Goal: Use online tool/utility: Utilize a website feature to perform a specific function

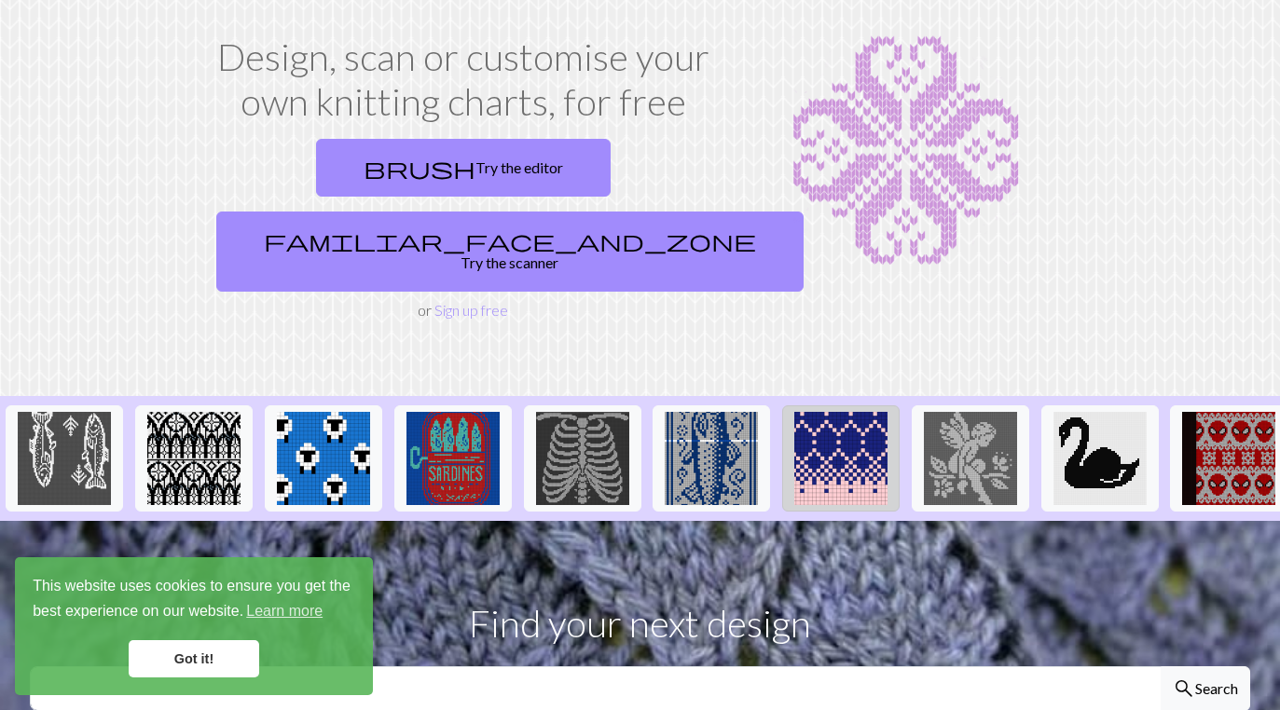
scroll to position [77, 0]
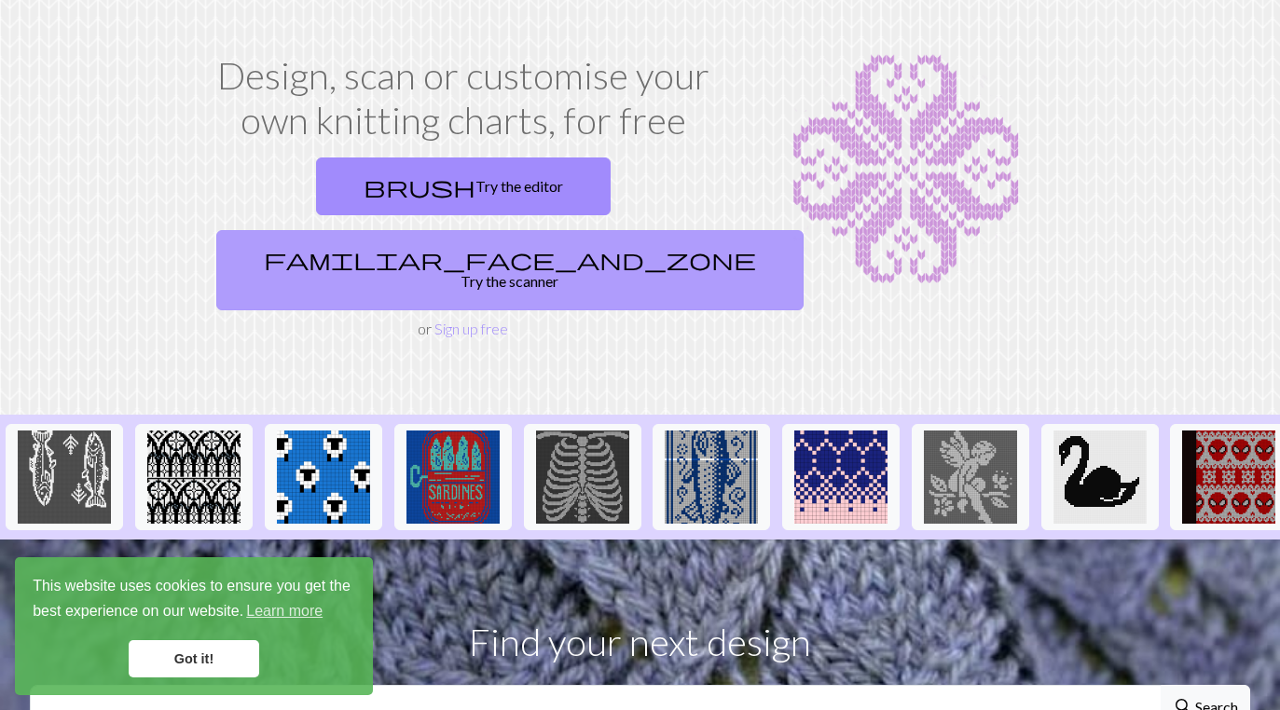
click at [643, 230] on link "familiar_face_and_zone Try the scanner" at bounding box center [509, 270] width 587 height 80
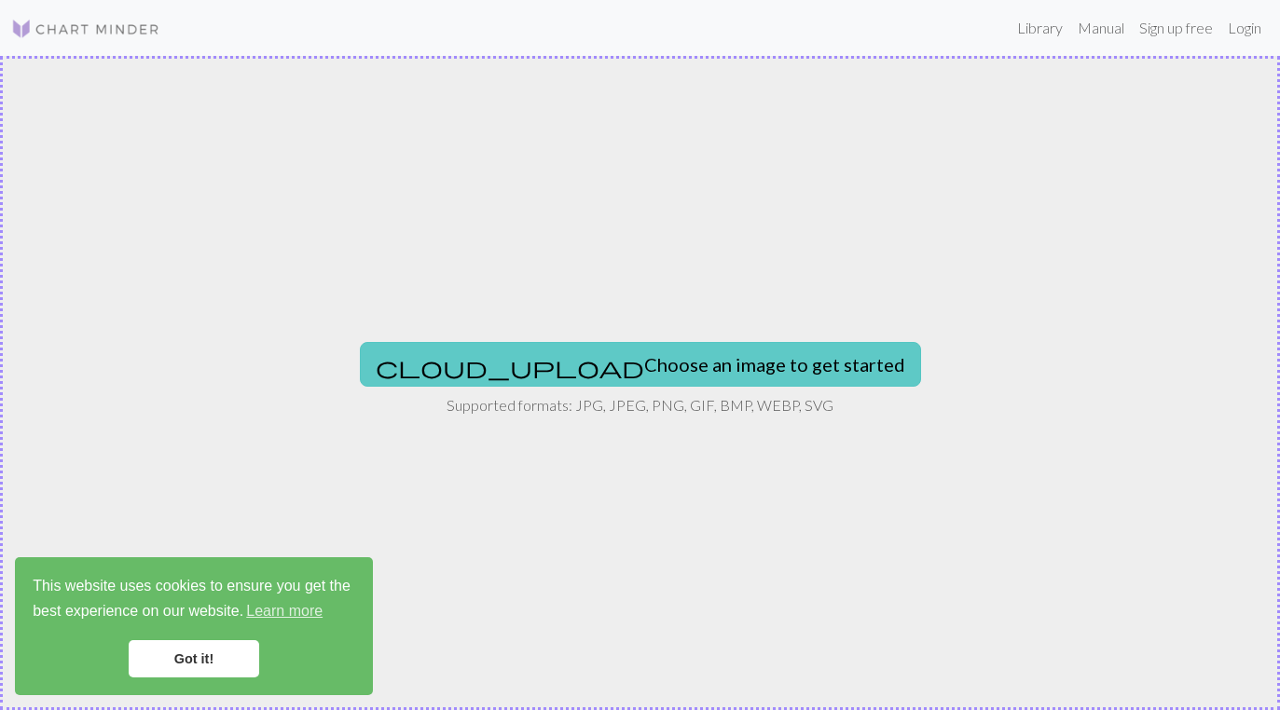
click at [552, 354] on button "cloud_upload Choose an image to get started" at bounding box center [640, 364] width 561 height 45
type input "C:\fakepath\IMG_2352.jpeg"
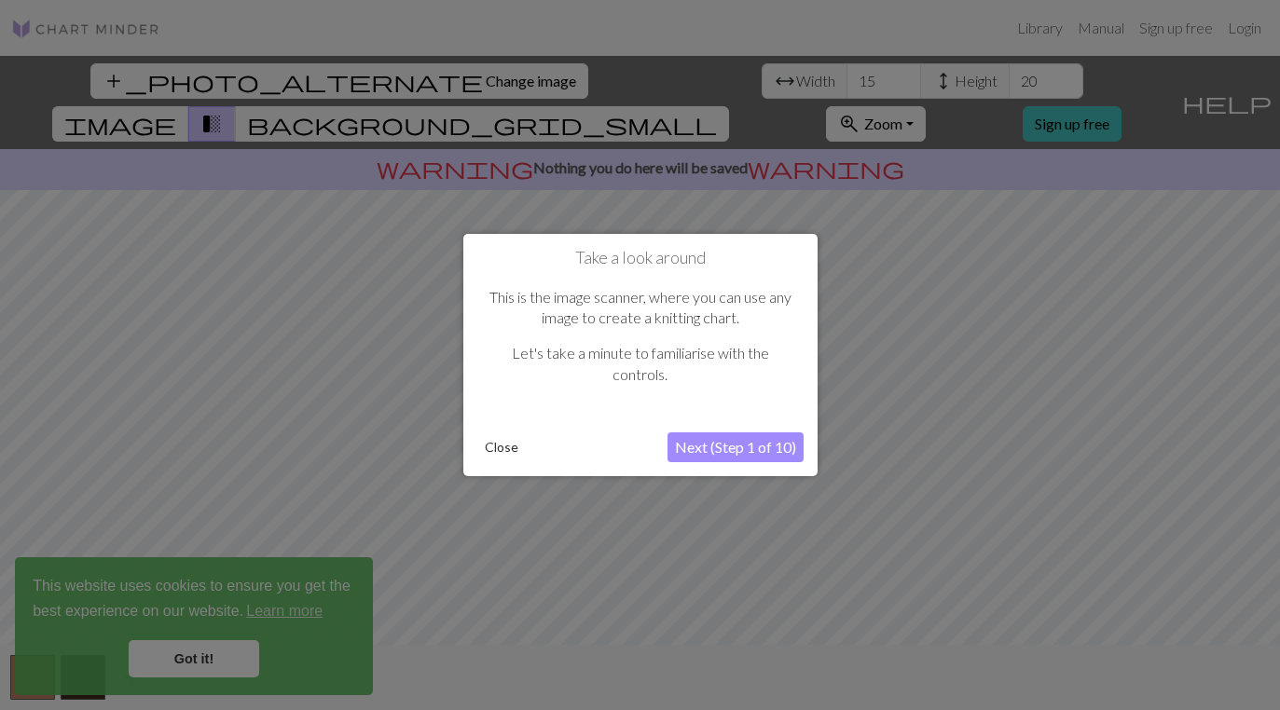
click at [770, 455] on button "Next (Step 1 of 10)" at bounding box center [735, 448] width 136 height 30
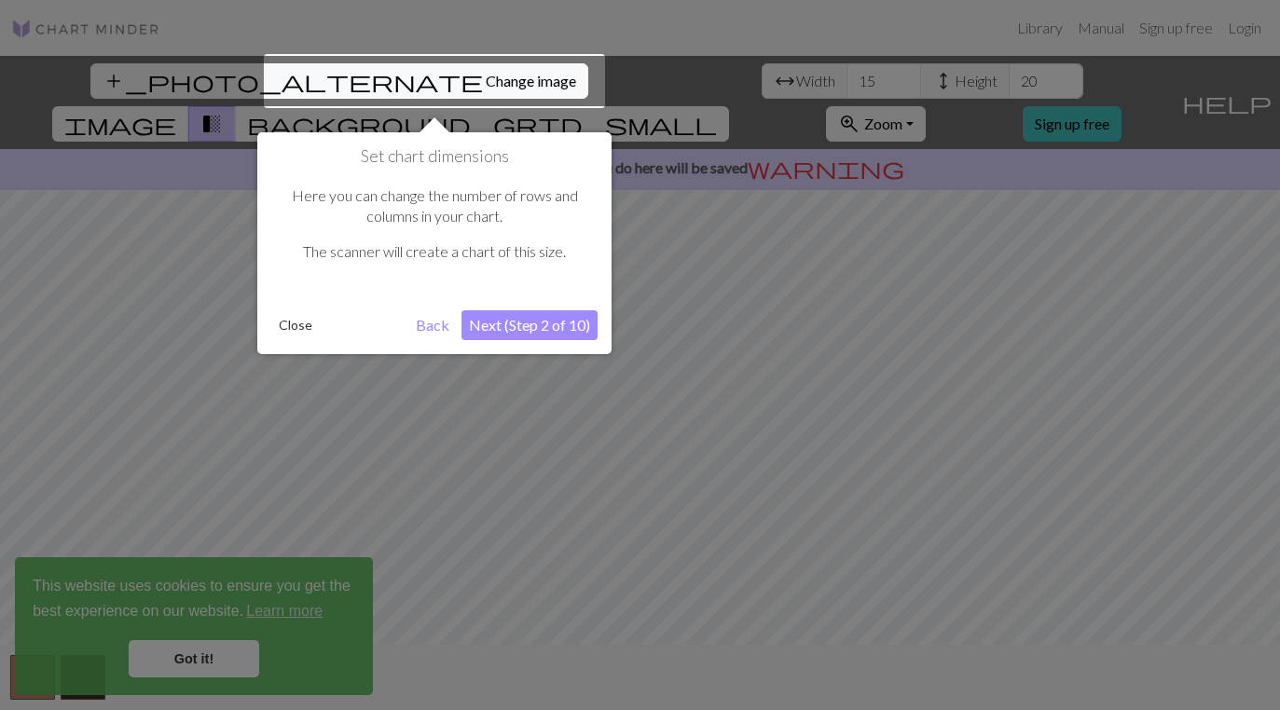
click at [524, 322] on button "Next (Step 2 of 10)" at bounding box center [529, 325] width 136 height 30
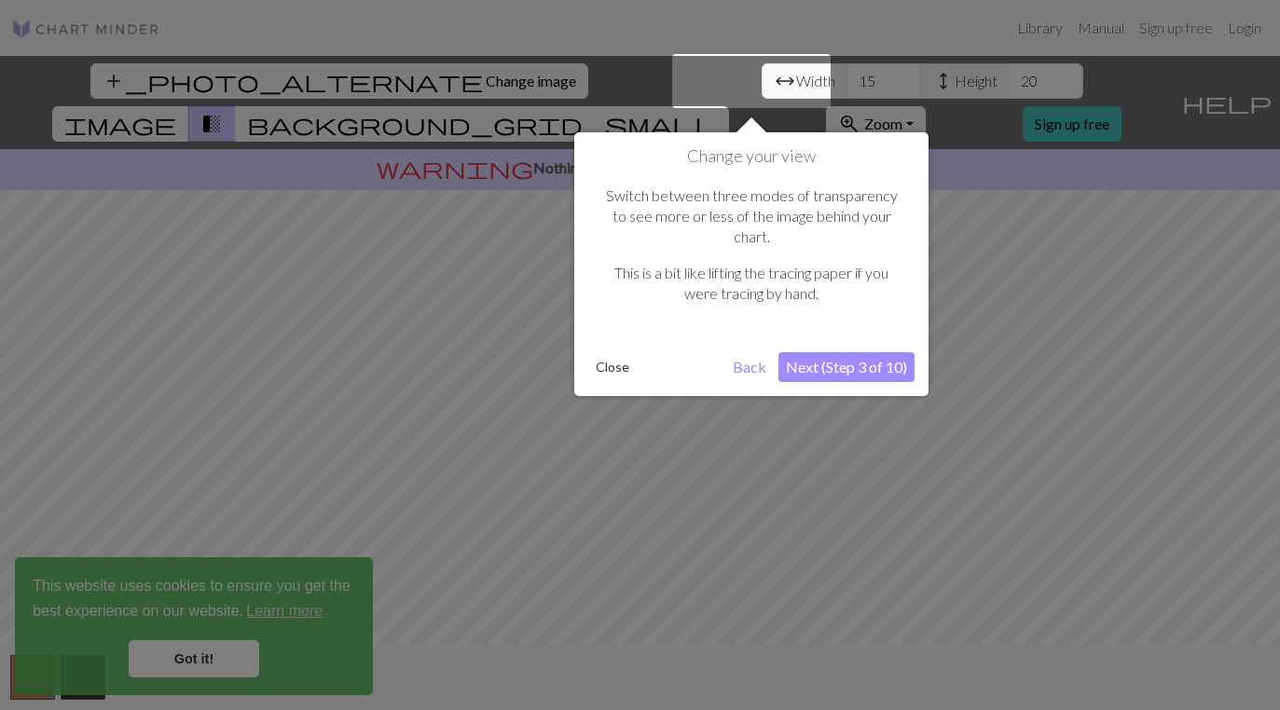
click at [858, 354] on button "Next (Step 3 of 10)" at bounding box center [846, 367] width 136 height 30
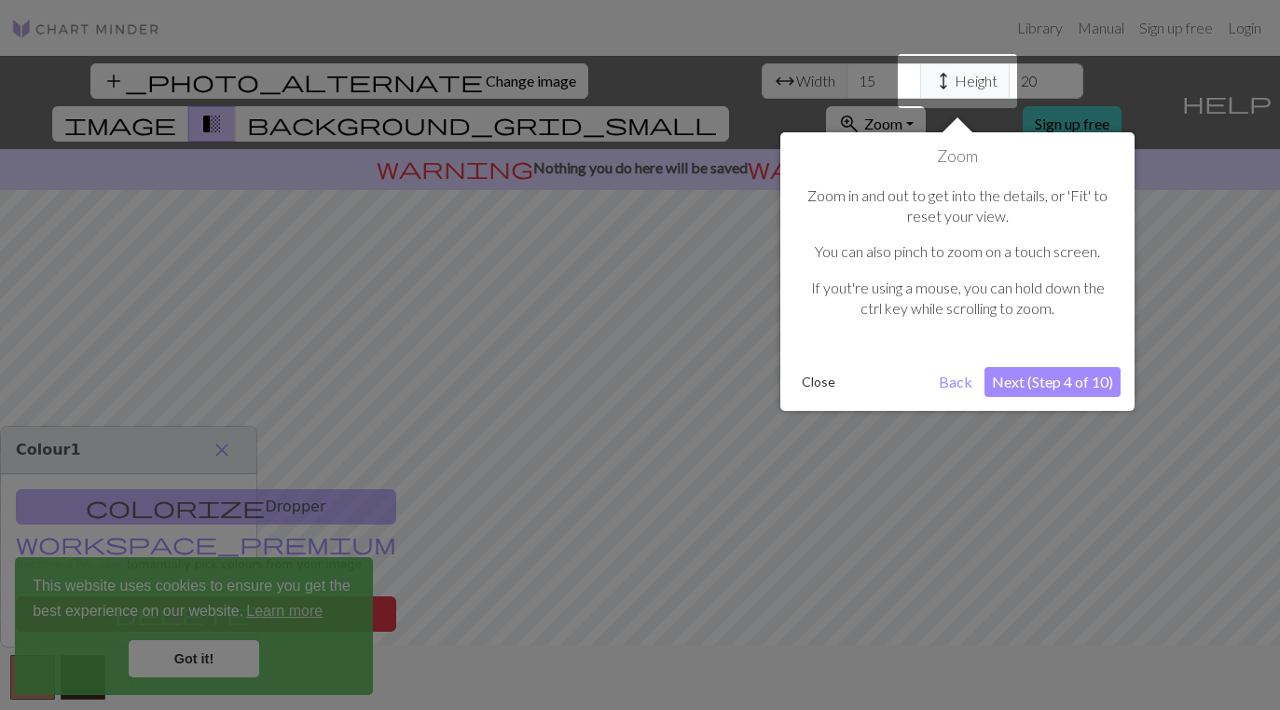
click at [1057, 377] on button "Next (Step 4 of 10)" at bounding box center [1052, 382] width 136 height 30
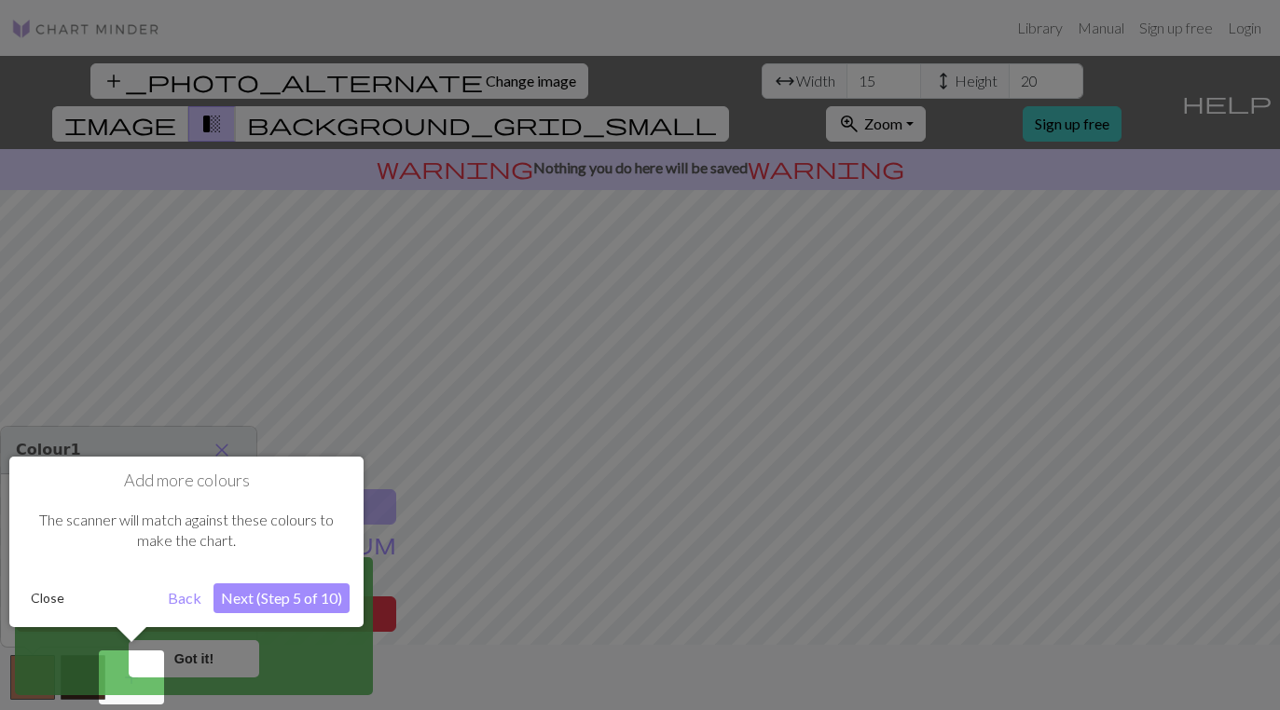
click at [284, 596] on button "Next (Step 5 of 10)" at bounding box center [281, 599] width 136 height 30
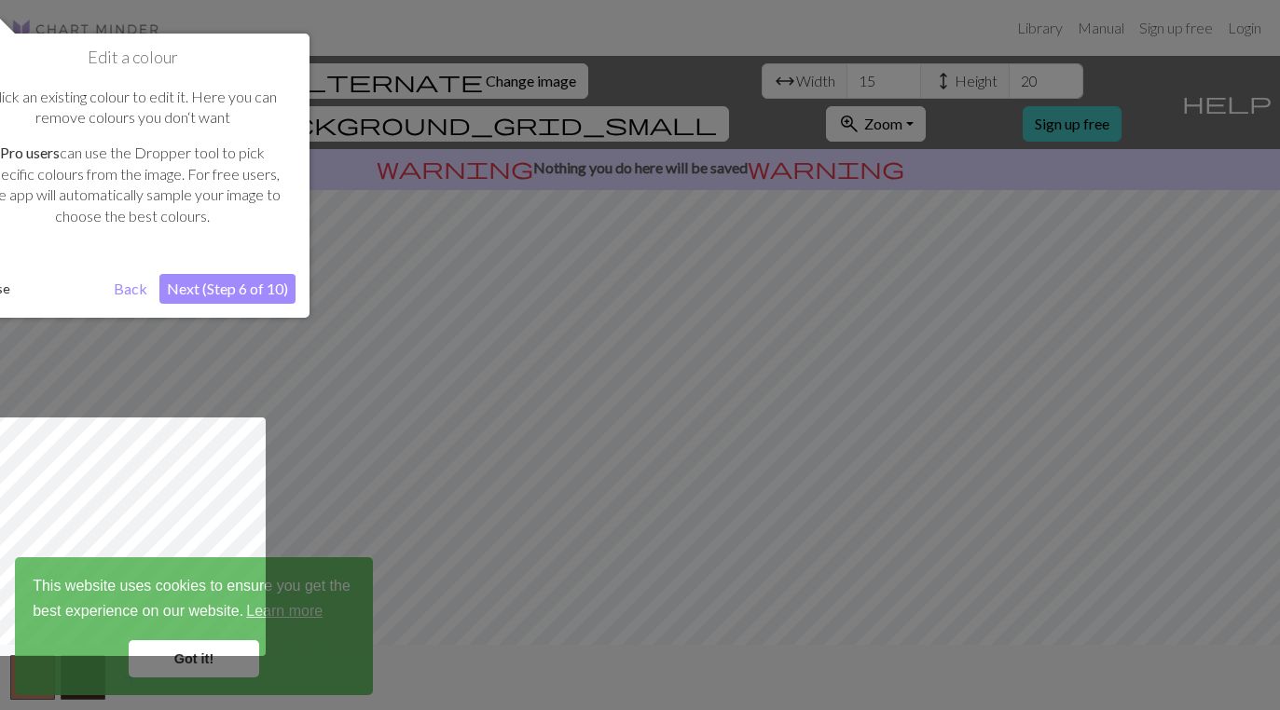
click at [266, 280] on button "Next (Step 6 of 10)" at bounding box center [227, 289] width 136 height 30
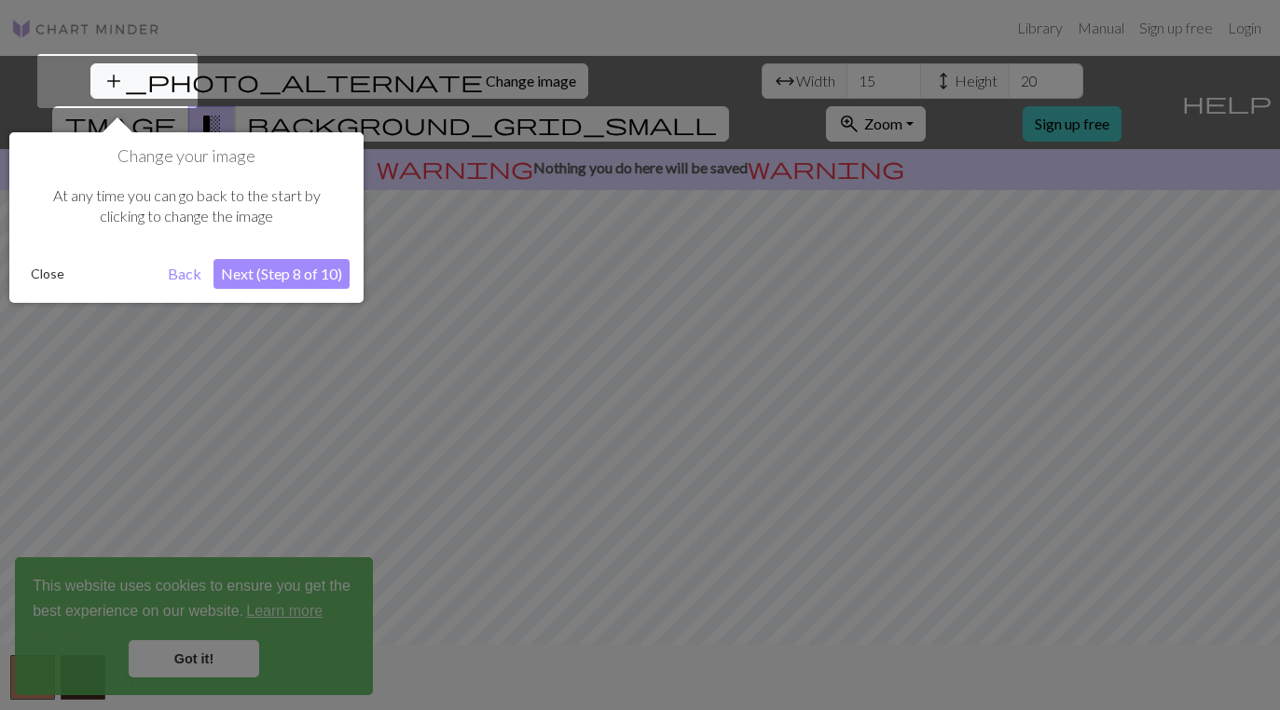
click at [282, 272] on button "Next (Step 8 of 10)" at bounding box center [281, 274] width 136 height 30
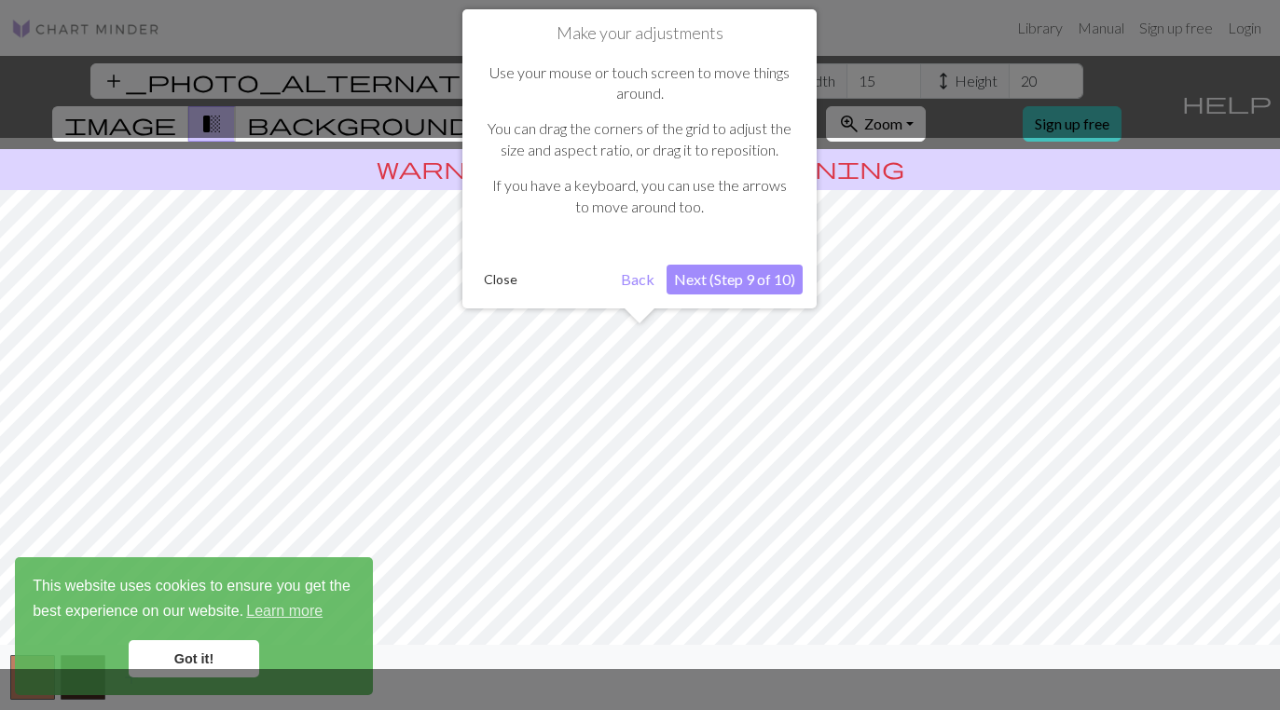
click at [761, 281] on button "Next (Step 9 of 10)" at bounding box center [734, 280] width 136 height 30
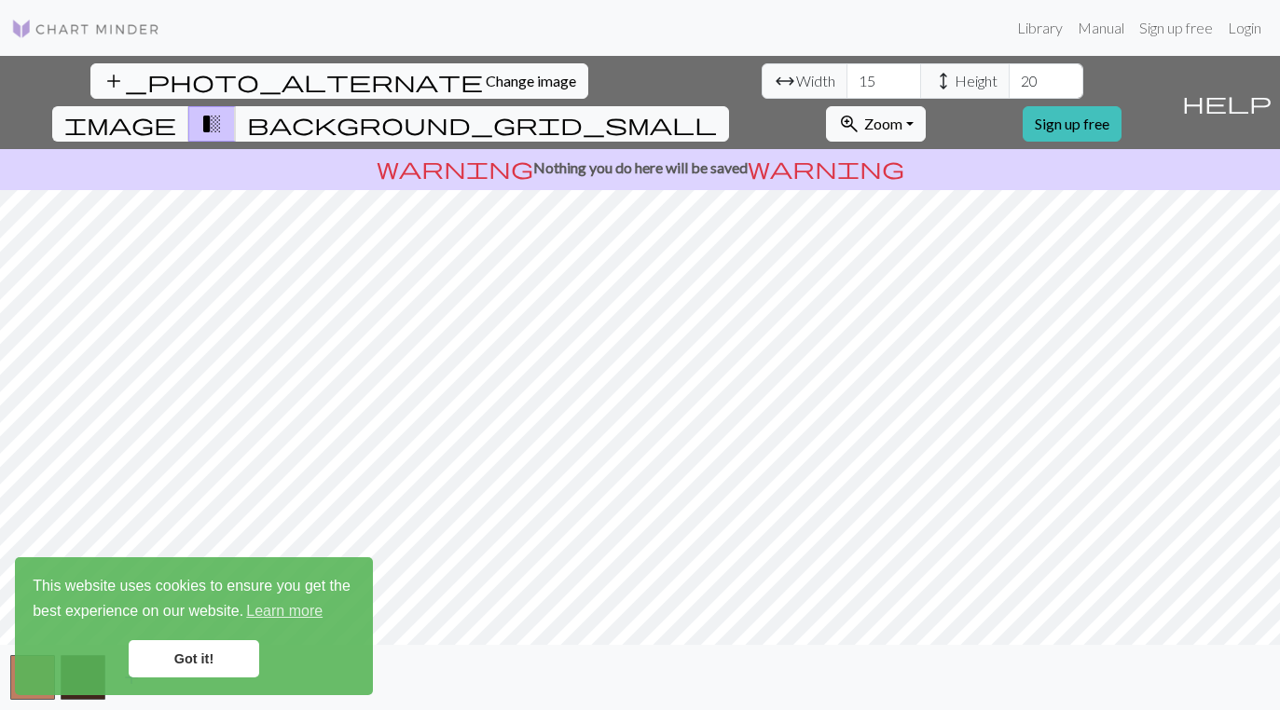
click at [486, 77] on span "Change image" at bounding box center [531, 81] width 90 height 18
click at [175, 91] on button "add_photo_alternate Change image" at bounding box center [339, 80] width 498 height 35
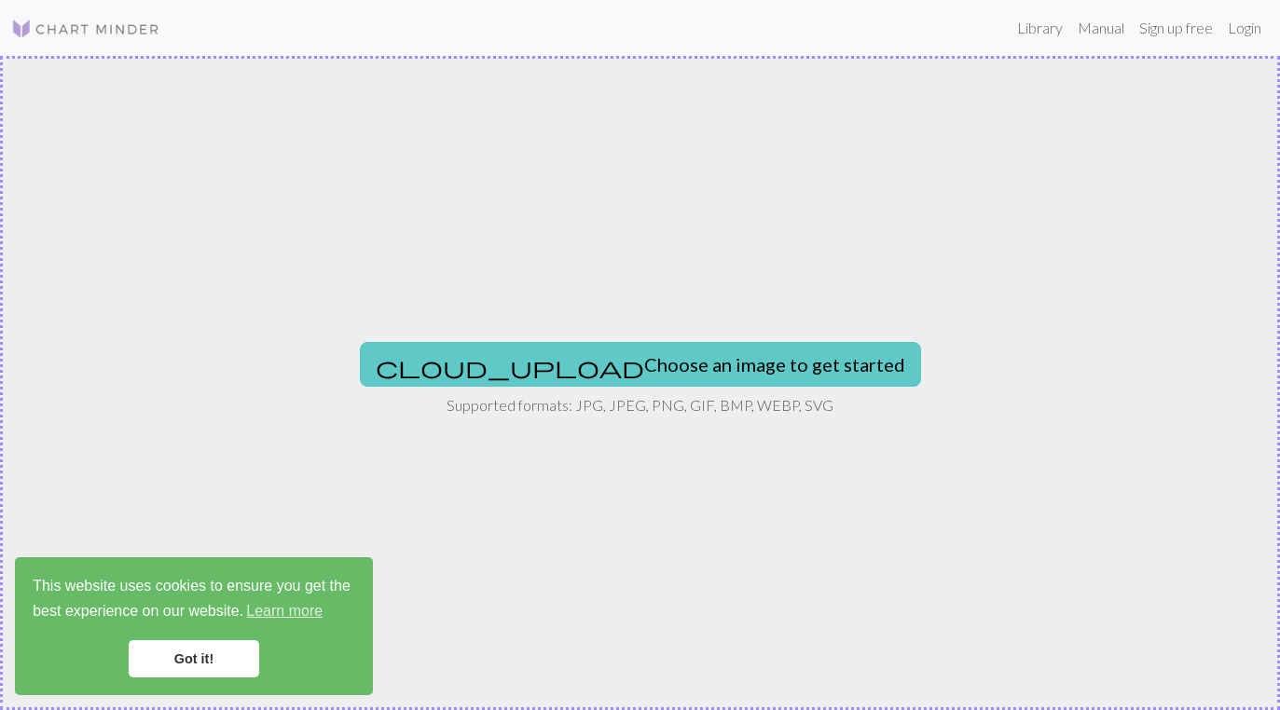
click at [647, 384] on button "cloud_upload Choose an image to get started" at bounding box center [640, 364] width 561 height 45
click at [699, 354] on button "cloud_upload Choose an image to get started" at bounding box center [640, 364] width 561 height 45
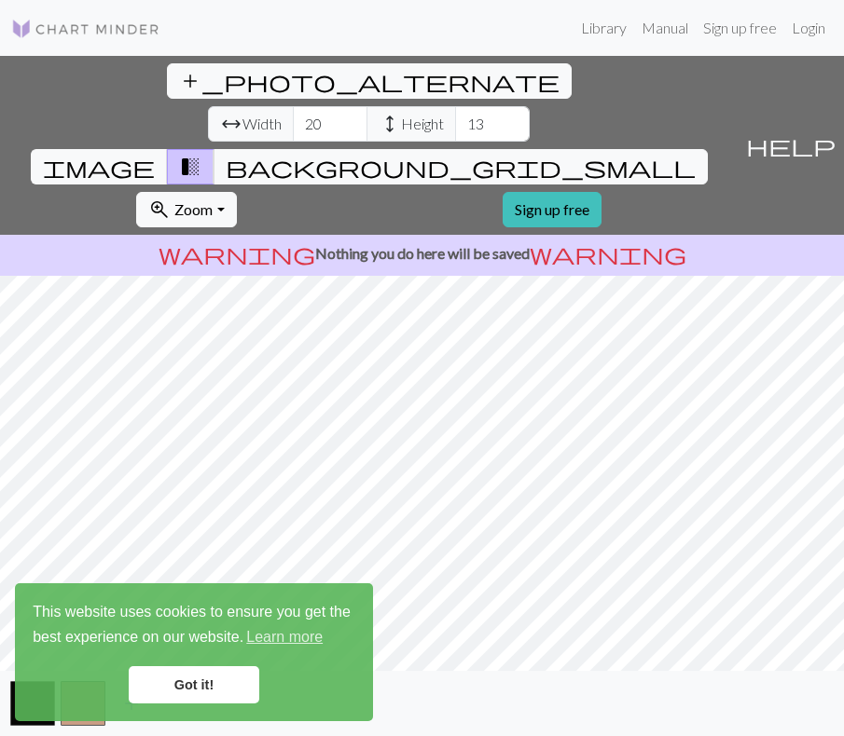
click at [177, 685] on link "Got it!" at bounding box center [194, 684] width 130 height 37
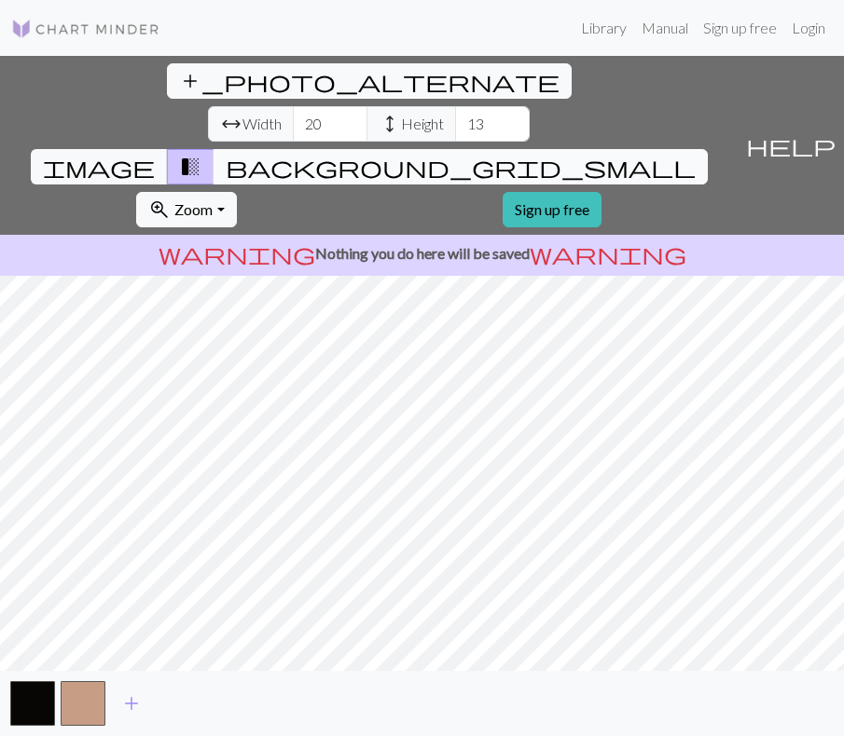
click at [537, 154] on span "background_grid_small" at bounding box center [461, 167] width 470 height 26
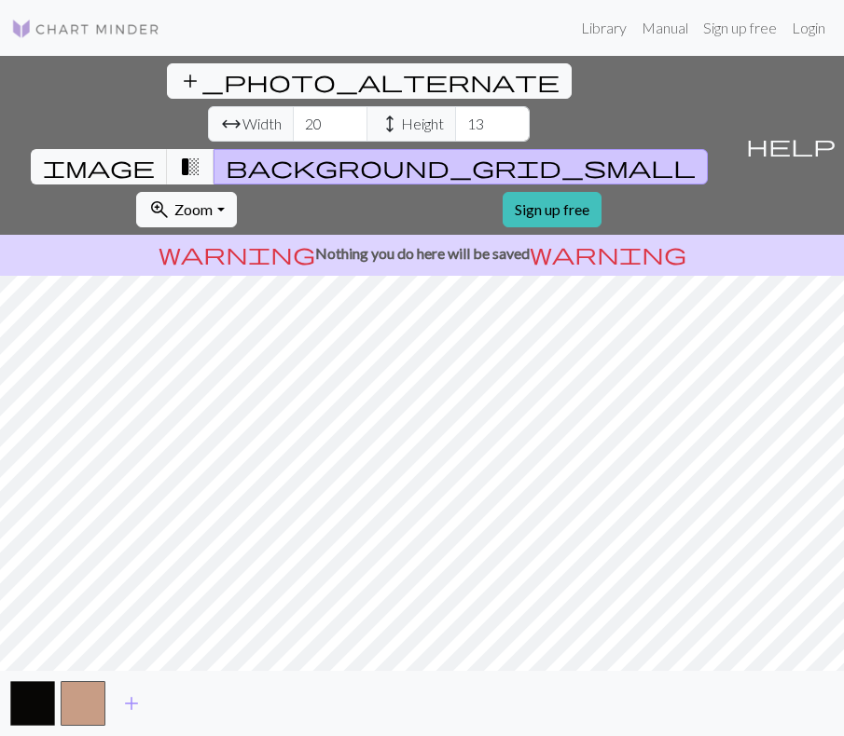
click at [80, 28] on img at bounding box center [85, 29] width 149 height 22
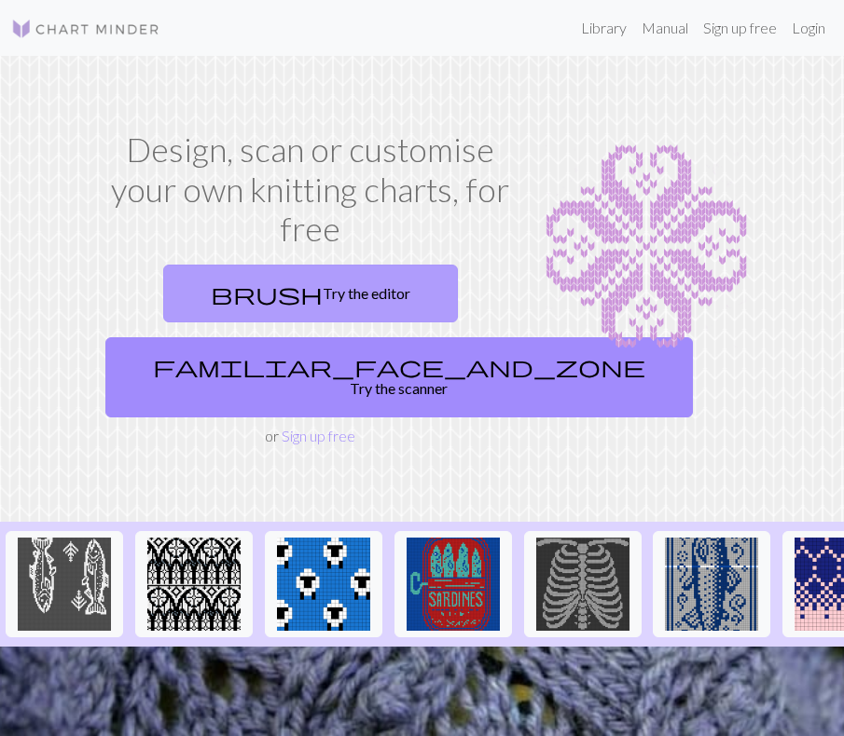
click at [313, 291] on link "brush Try the editor" at bounding box center [310, 294] width 295 height 58
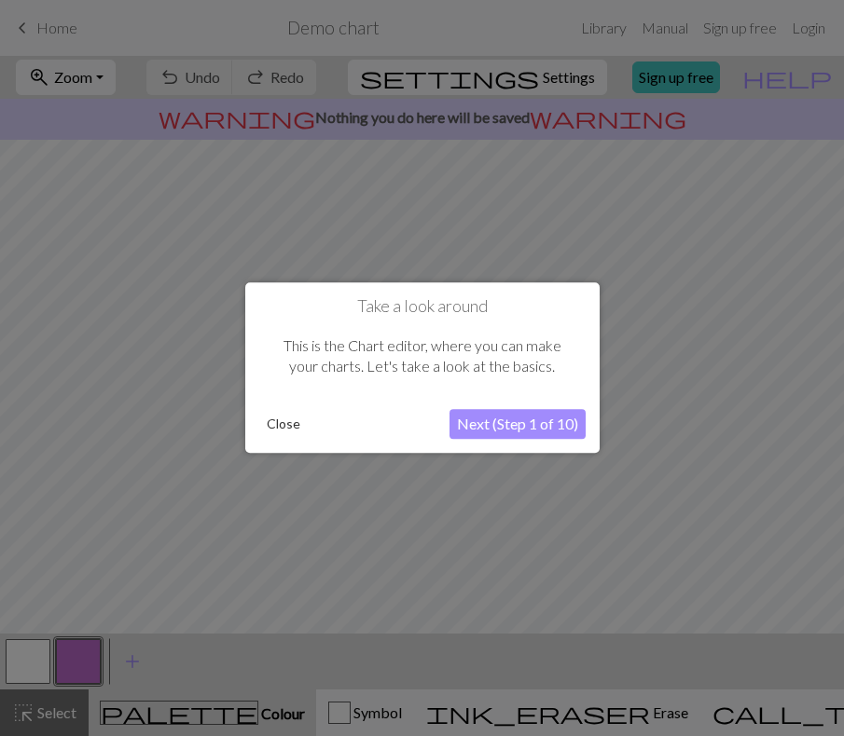
click at [529, 431] on button "Next (Step 1 of 10)" at bounding box center [517, 425] width 136 height 30
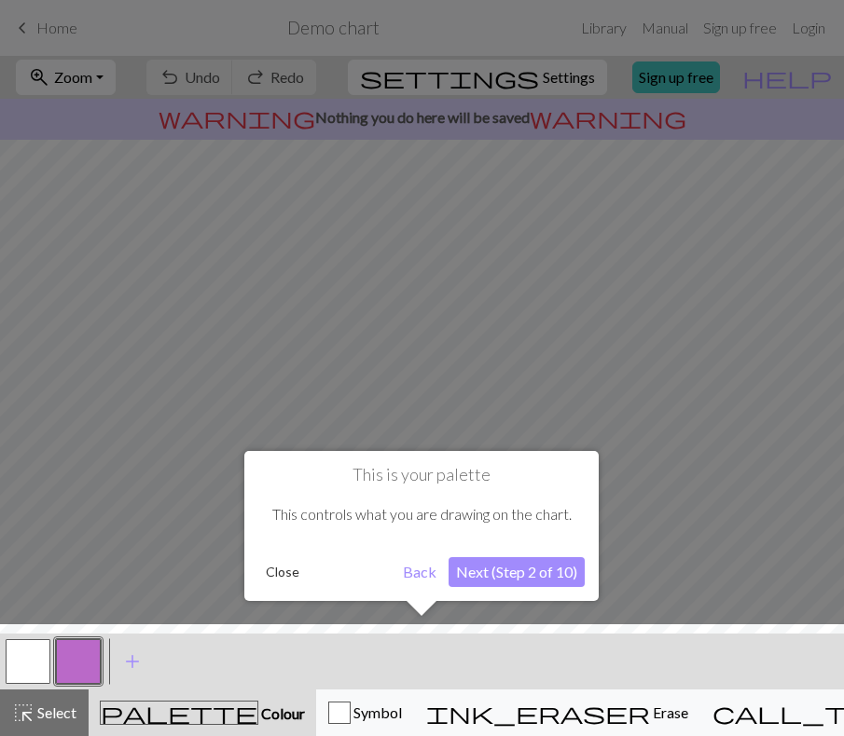
click at [529, 558] on button "Next (Step 2 of 10)" at bounding box center [516, 572] width 136 height 30
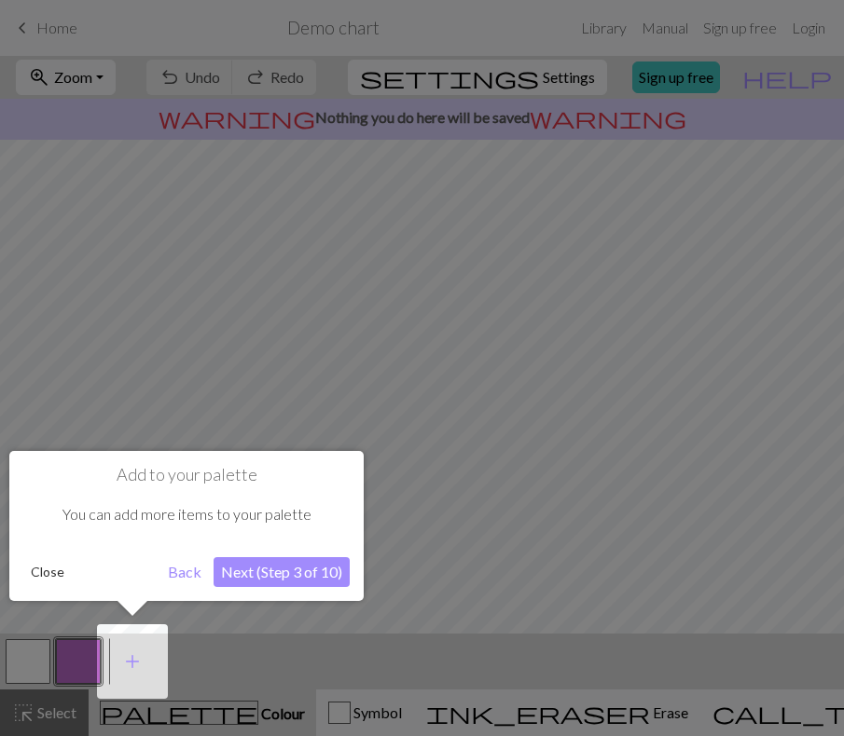
click at [331, 575] on button "Next (Step 3 of 10)" at bounding box center [281, 572] width 136 height 30
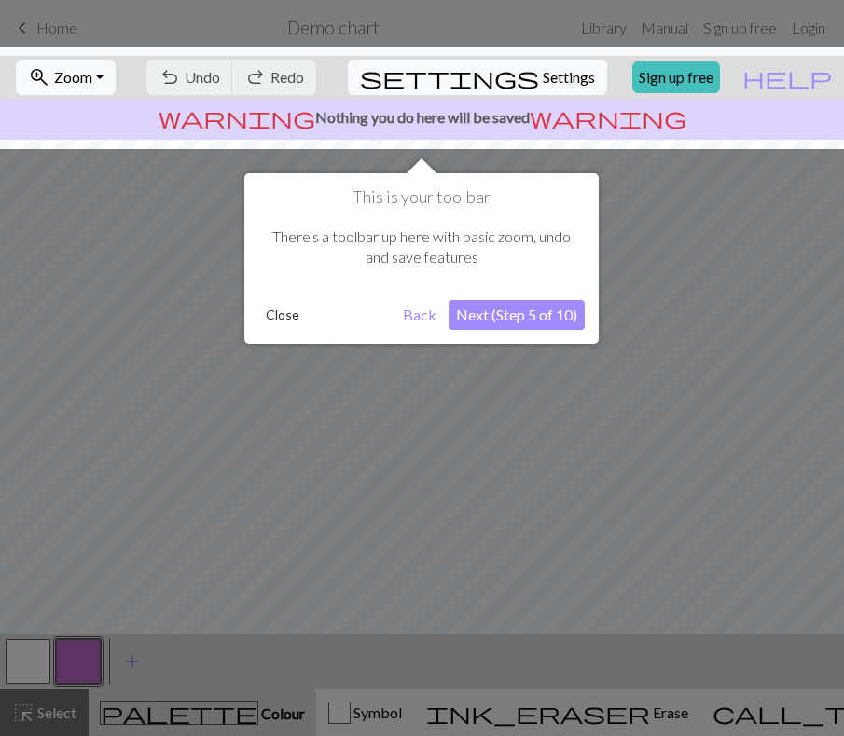
click at [530, 314] on button "Next (Step 5 of 10)" at bounding box center [516, 315] width 136 height 30
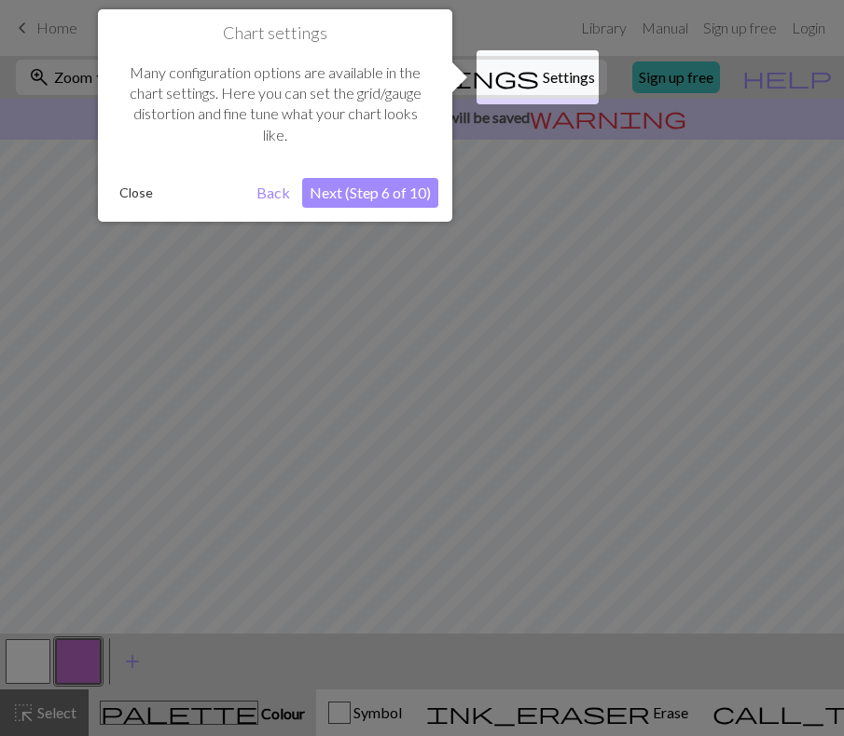
click at [405, 196] on button "Next (Step 6 of 10)" at bounding box center [370, 193] width 136 height 30
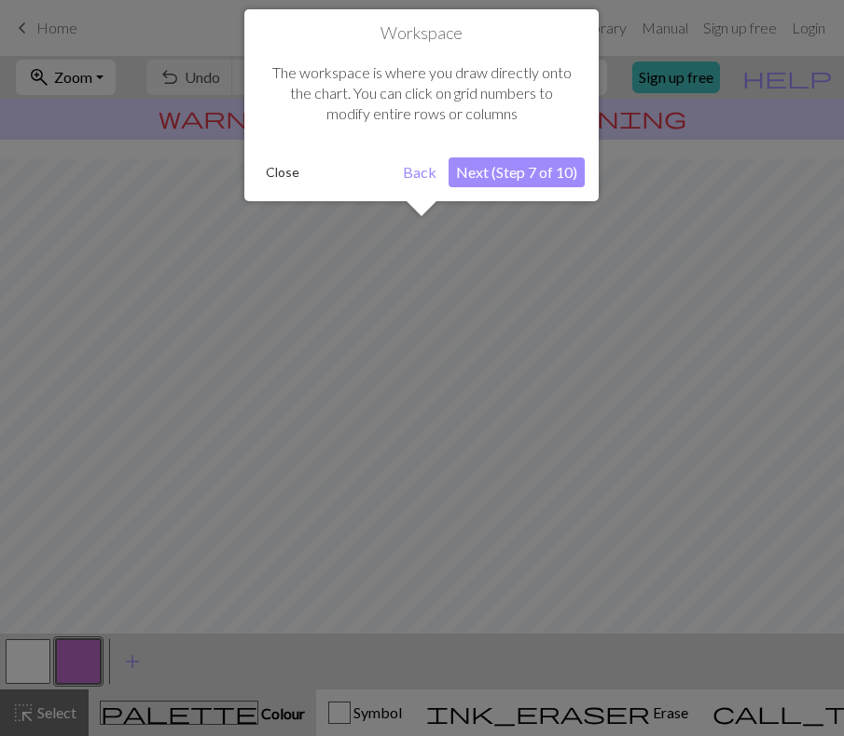
scroll to position [112, 0]
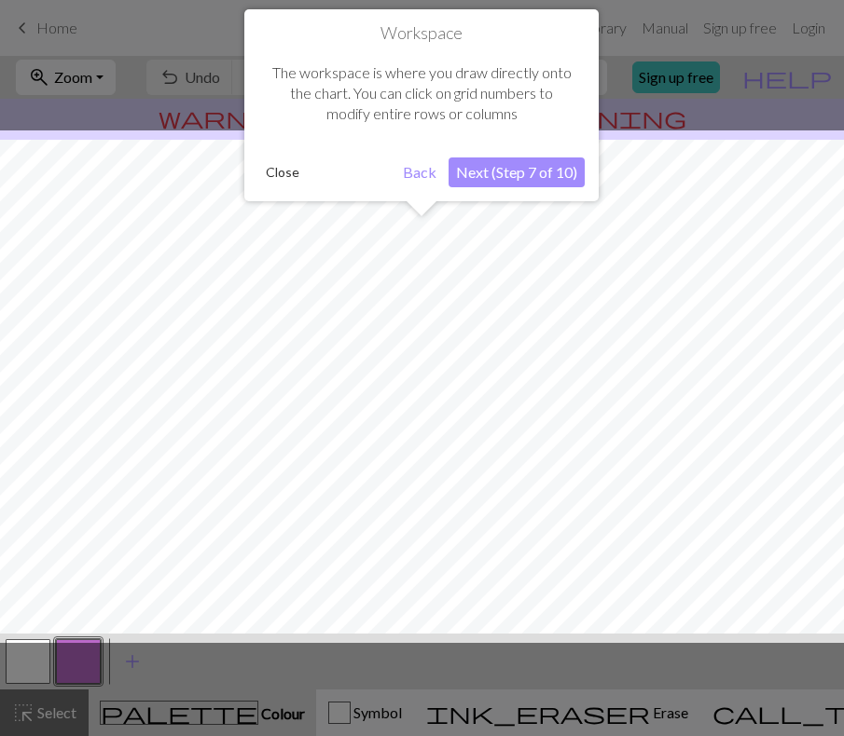
click at [500, 164] on button "Next (Step 7 of 10)" at bounding box center [516, 173] width 136 height 30
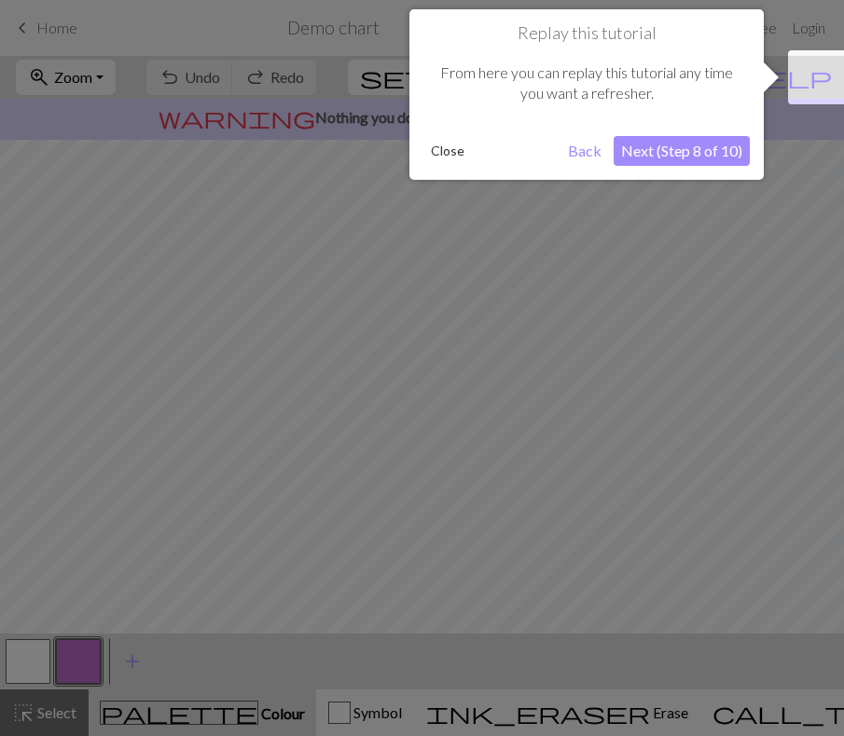
click at [632, 151] on button "Next (Step 8 of 10)" at bounding box center [681, 151] width 136 height 30
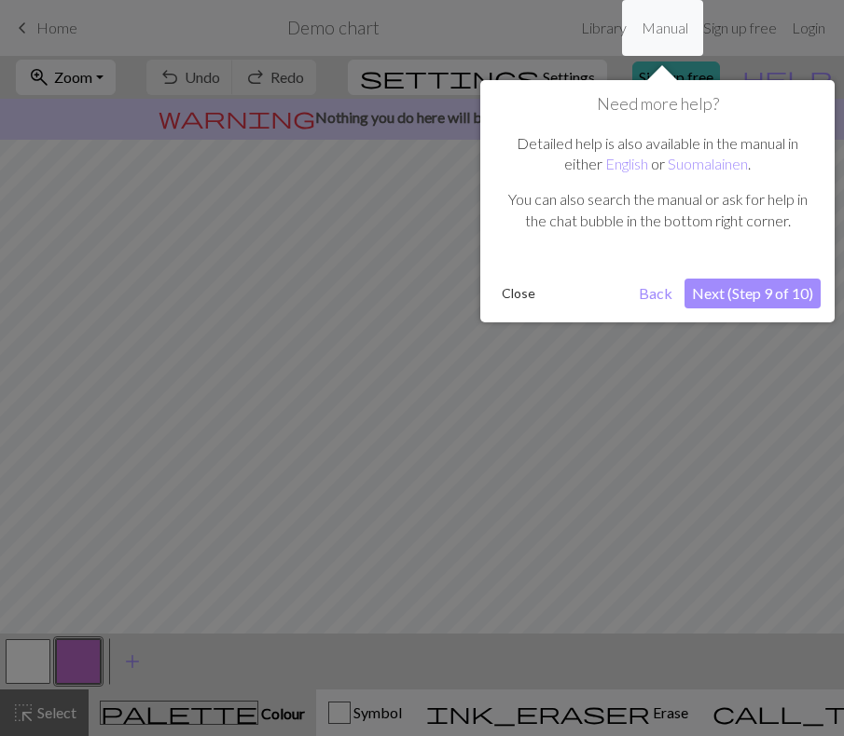
click at [727, 300] on button "Next (Step 9 of 10)" at bounding box center [752, 294] width 136 height 30
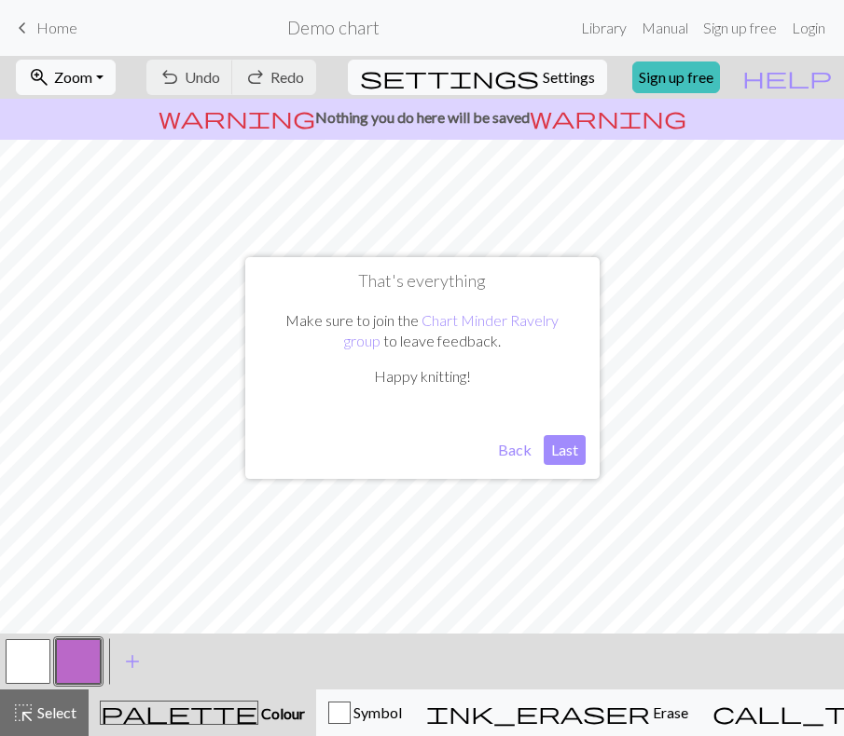
click at [563, 451] on button "Last" at bounding box center [564, 450] width 42 height 30
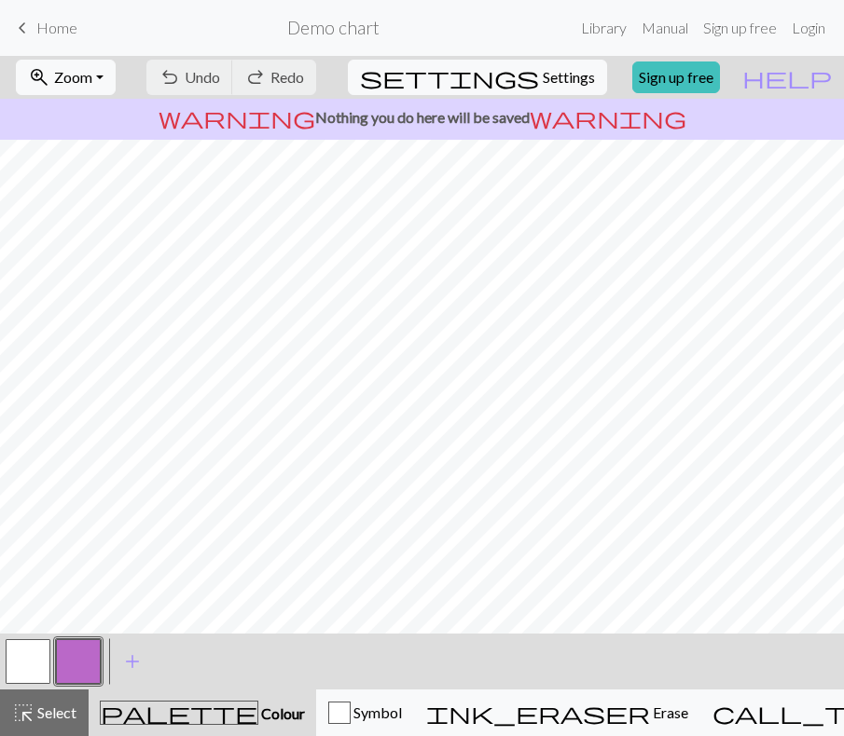
click at [41, 660] on button "button" at bounding box center [28, 661] width 45 height 45
click at [82, 656] on button "button" at bounding box center [78, 661] width 45 height 45
click at [159, 709] on span "palette" at bounding box center [179, 713] width 157 height 26
click at [350, 705] on div "button" at bounding box center [339, 713] width 22 height 22
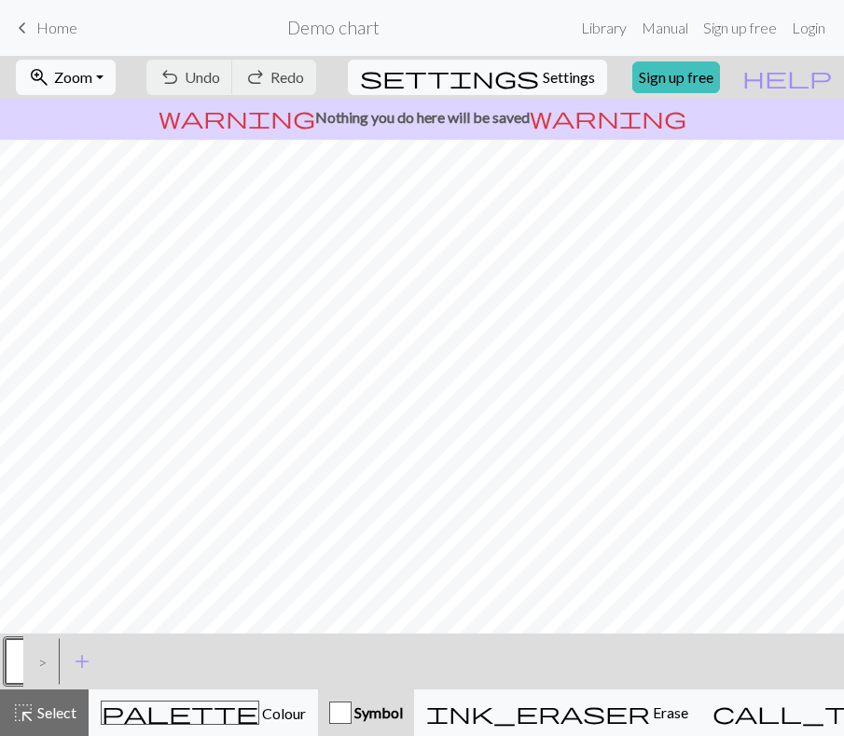
click at [351, 705] on div "button" at bounding box center [340, 713] width 22 height 22
click at [12, 661] on button "button" at bounding box center [28, 661] width 45 height 45
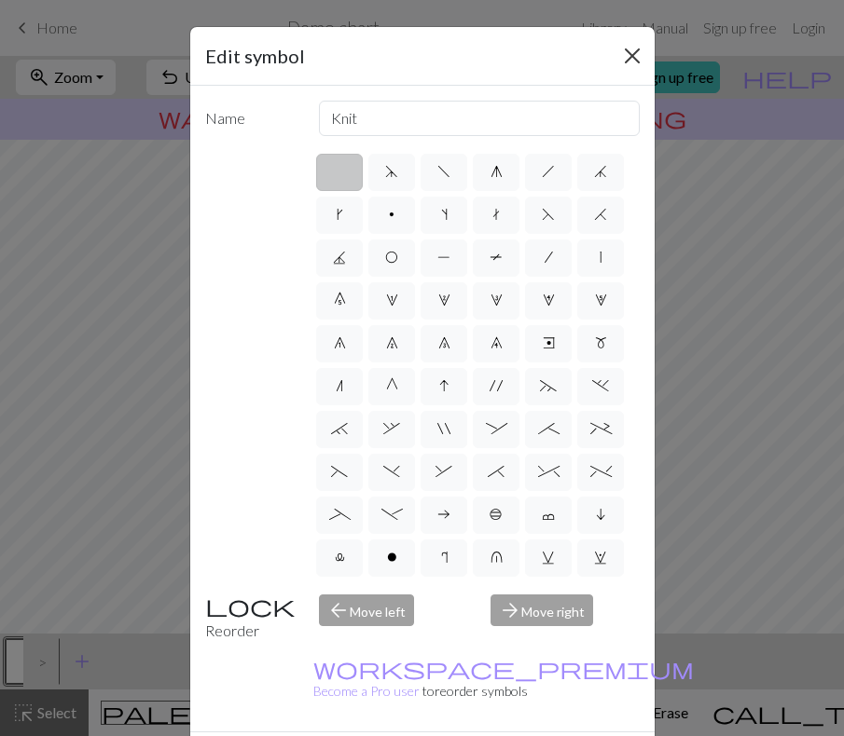
click at [623, 65] on button "Close" at bounding box center [632, 56] width 30 height 30
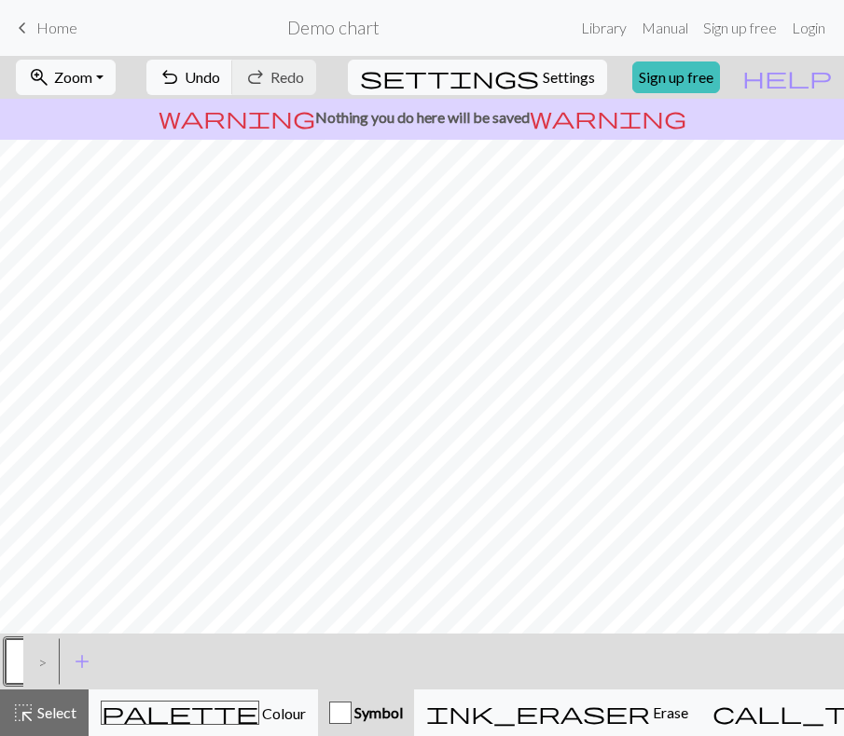
click at [40, 668] on div ">" at bounding box center [38, 662] width 30 height 50
drag, startPoint x: 40, startPoint y: 668, endPoint x: 219, endPoint y: 679, distance: 179.3
click at [219, 679] on div "< > add Add a symbol" at bounding box center [422, 662] width 844 height 56
click at [70, 652] on button "add Add a symbol" at bounding box center [82, 662] width 47 height 47
click at [79, 654] on button "button" at bounding box center [78, 661] width 45 height 45
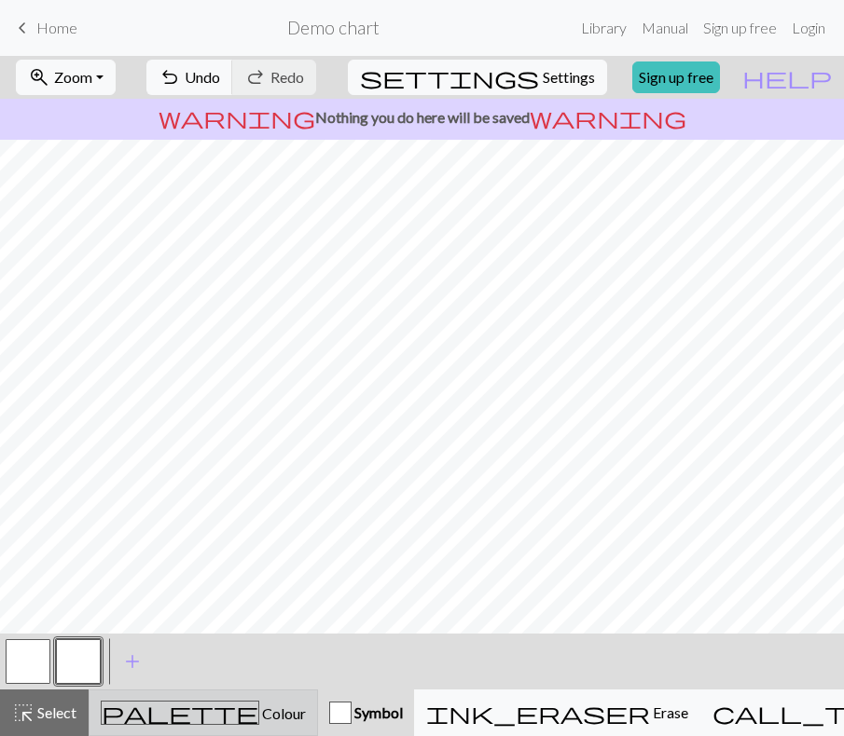
click at [259, 709] on span "Colour" at bounding box center [282, 714] width 47 height 18
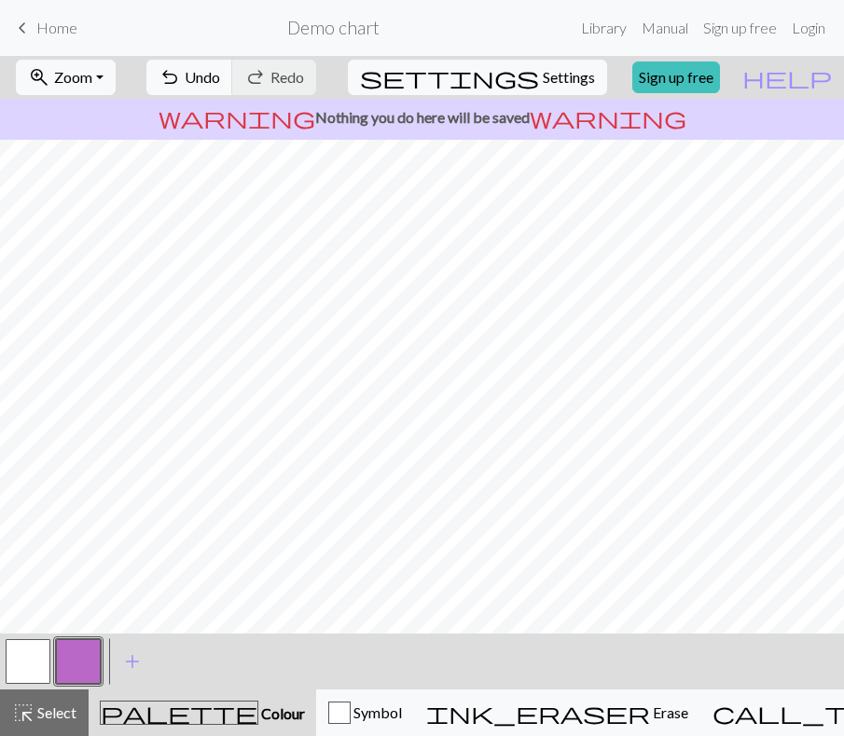
click at [88, 664] on button "button" at bounding box center [78, 661] width 45 height 45
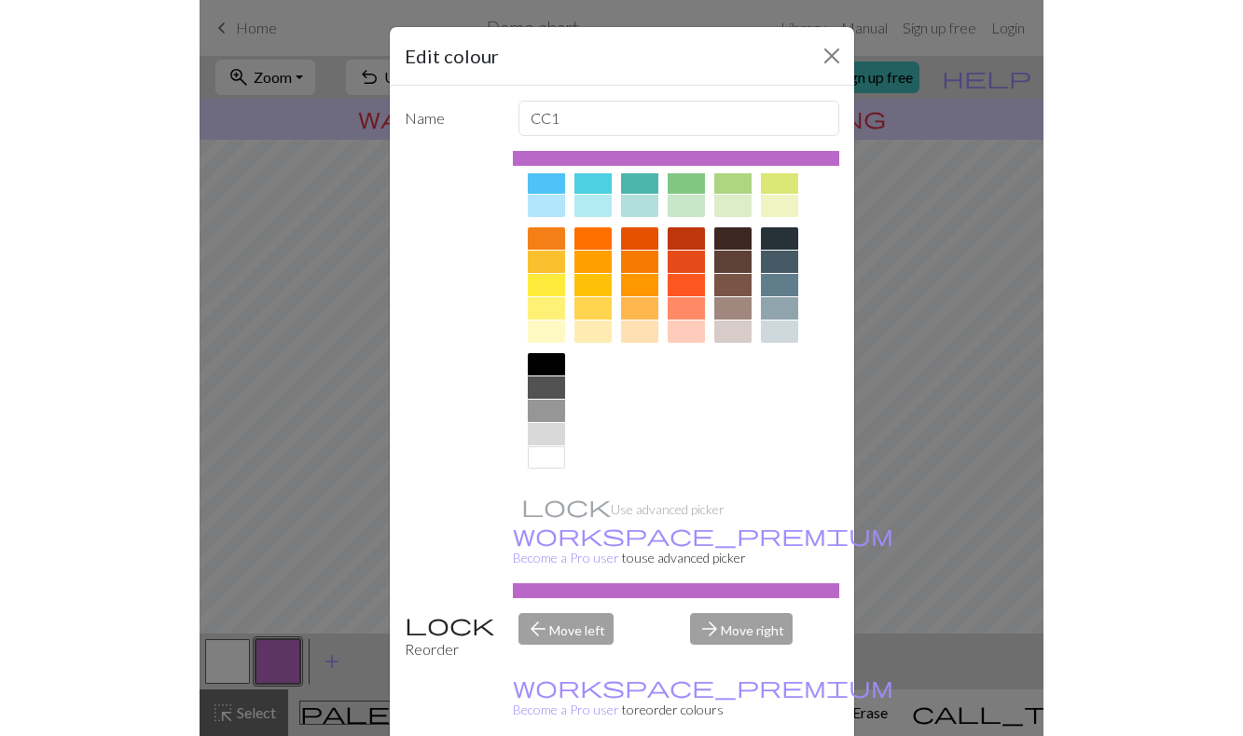
scroll to position [213, 0]
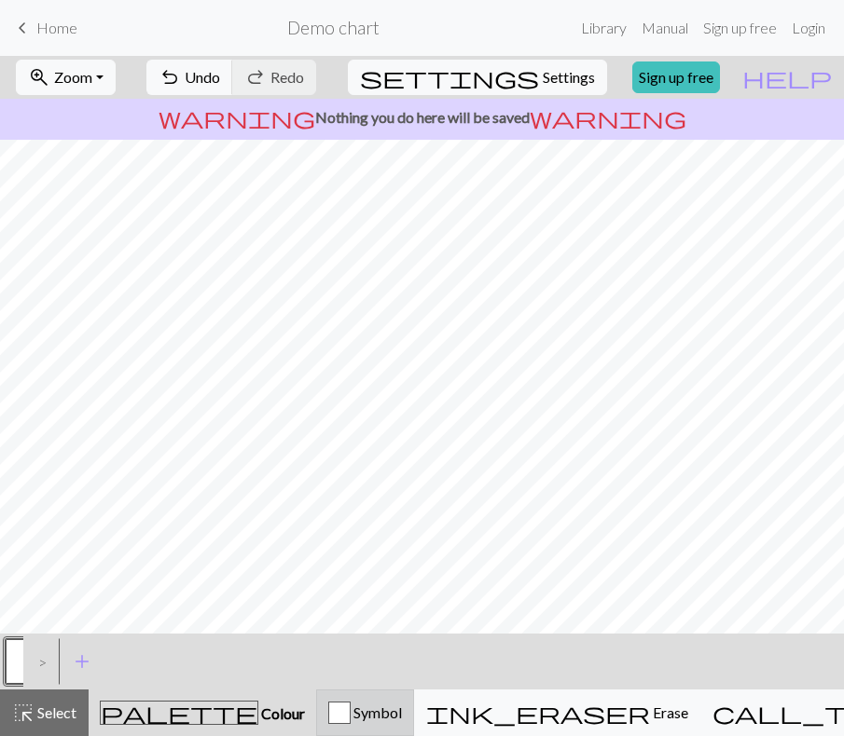
click at [402, 704] on div "Symbol" at bounding box center [365, 713] width 74 height 22
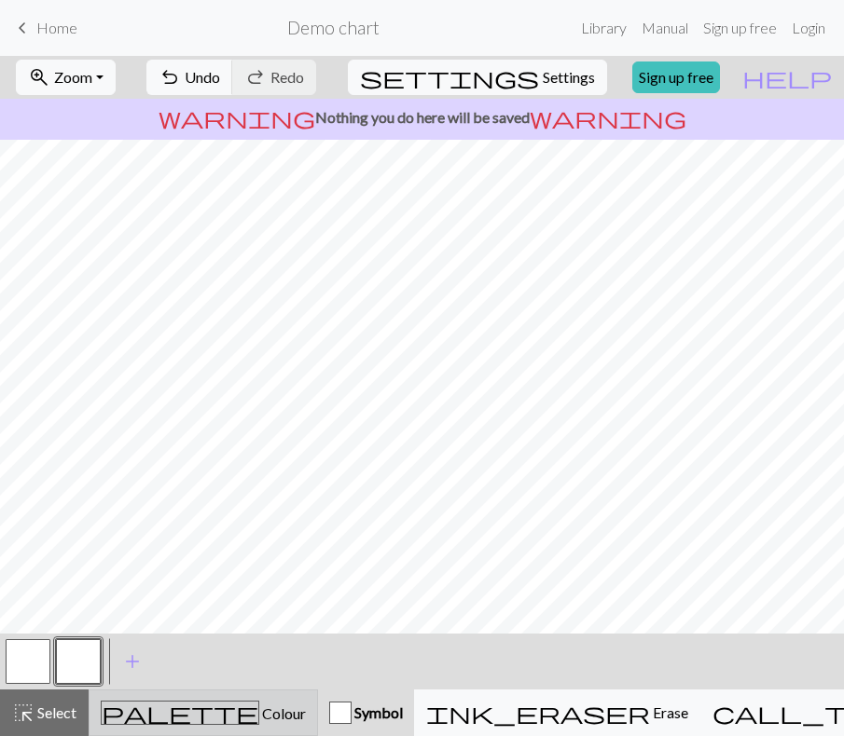
click at [151, 709] on span "palette" at bounding box center [180, 713] width 157 height 26
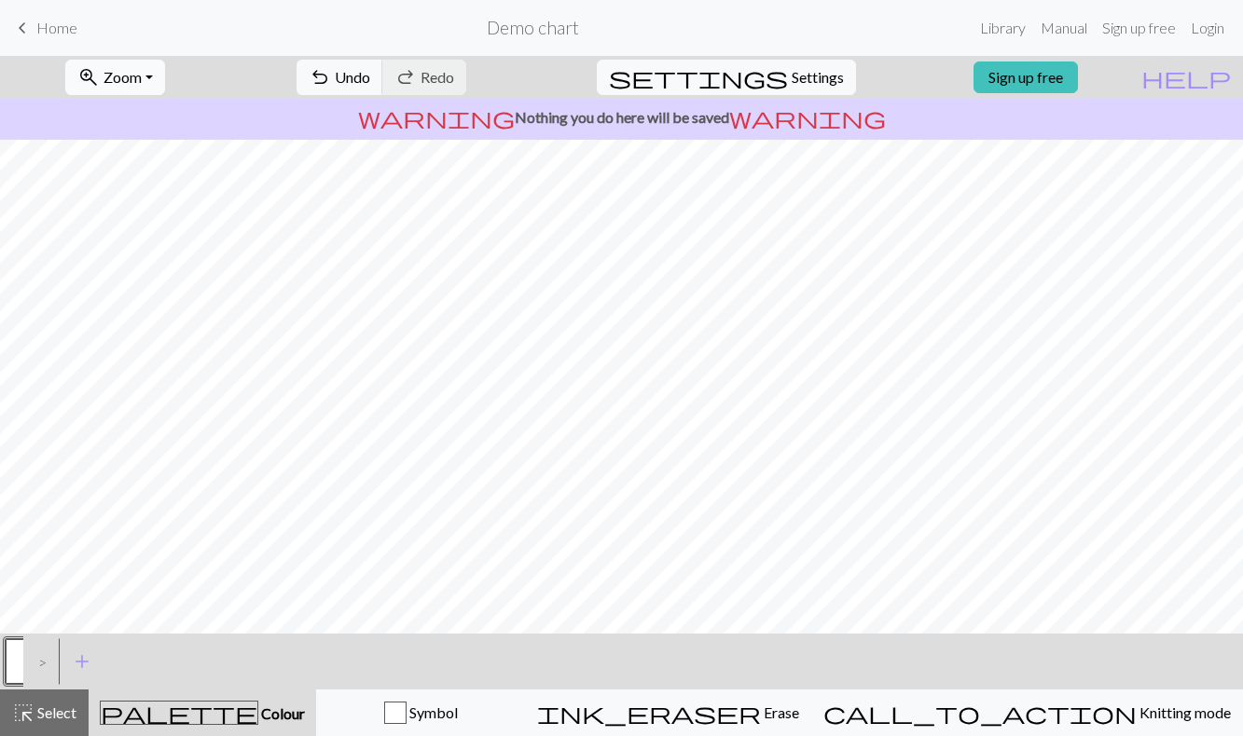
click at [142, 73] on span "Zoom" at bounding box center [122, 77] width 38 height 18
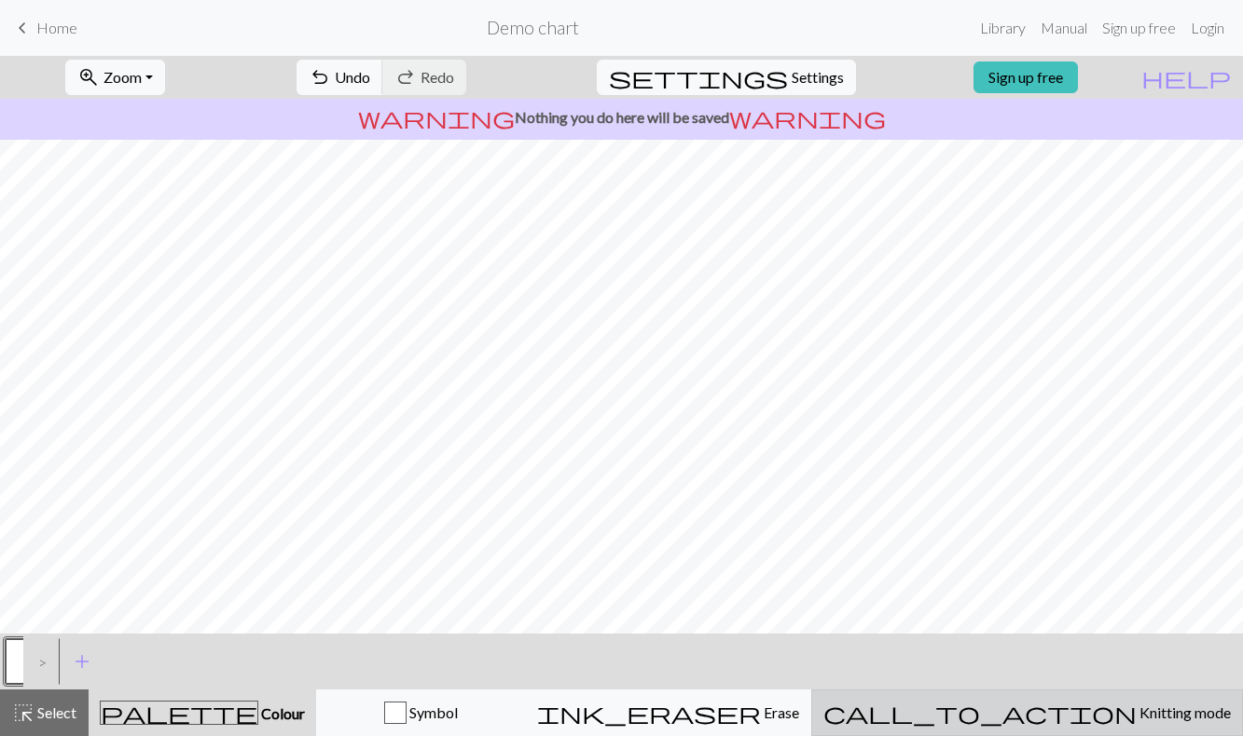
click at [1136, 707] on span "Knitting mode" at bounding box center [1183, 713] width 94 height 18
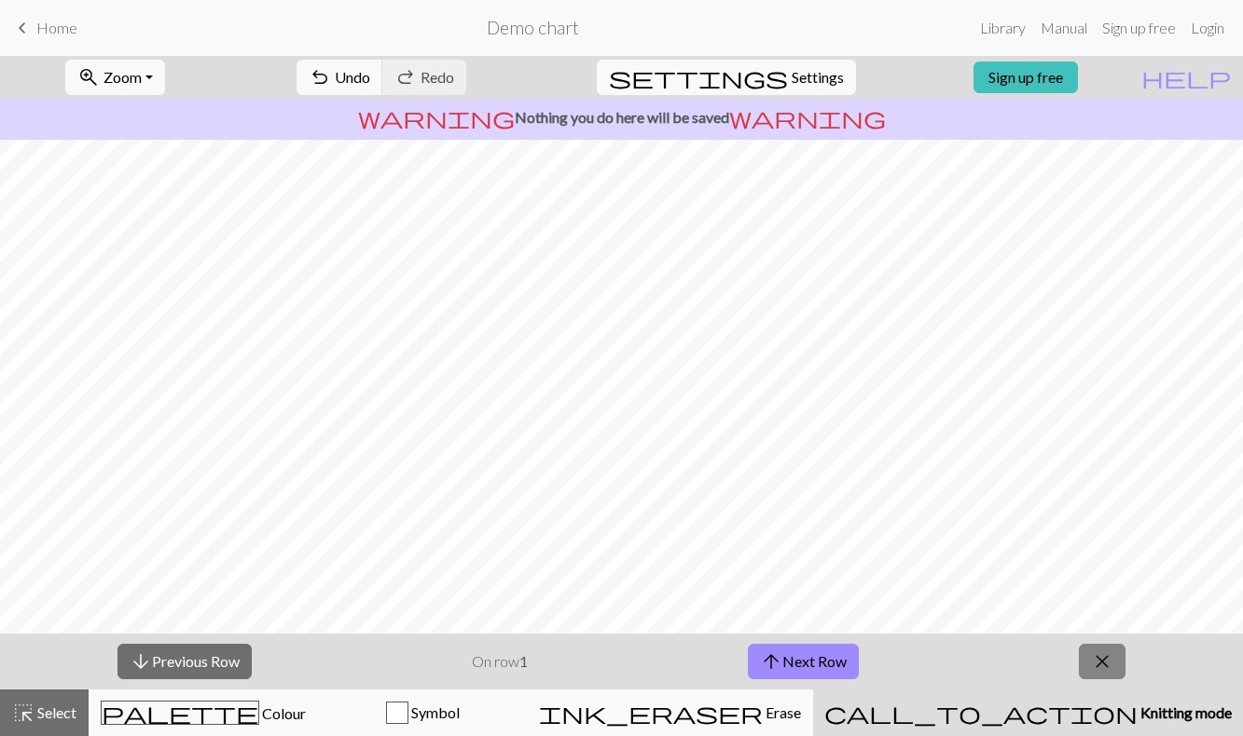
click at [1118, 645] on button "close" at bounding box center [1101, 661] width 47 height 35
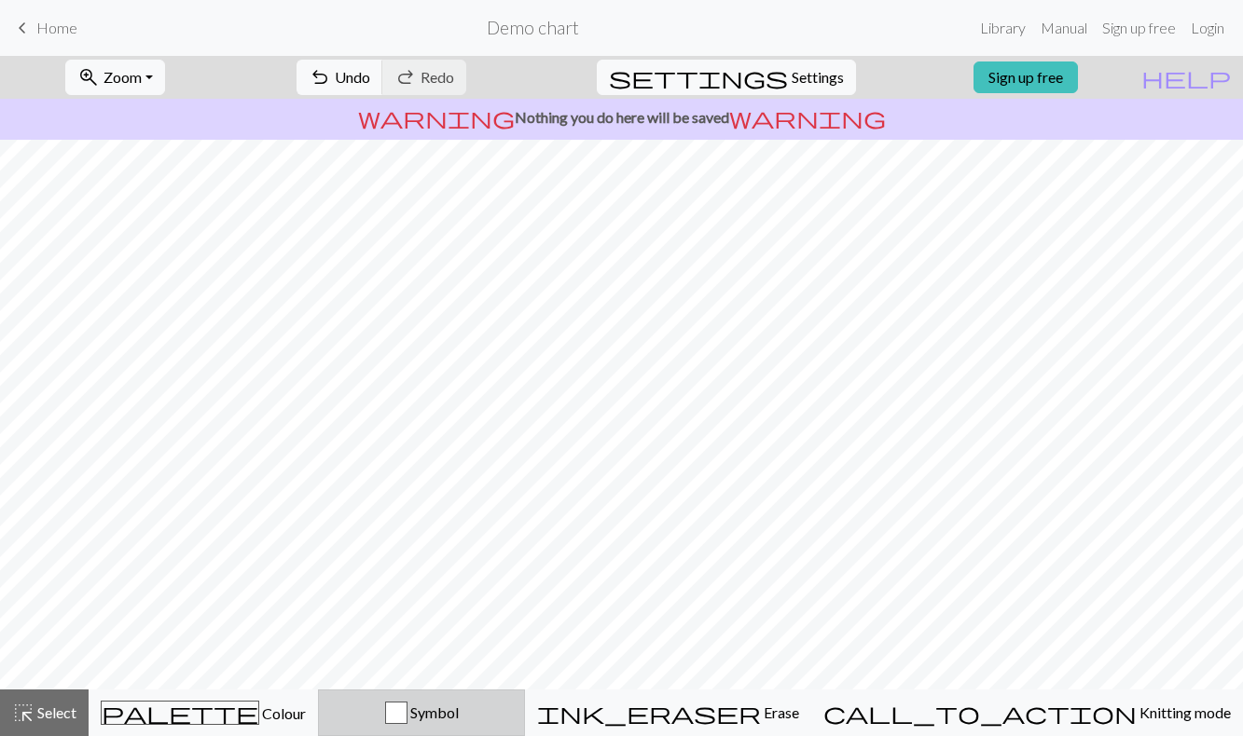
click at [407, 709] on div "button" at bounding box center [396, 713] width 22 height 22
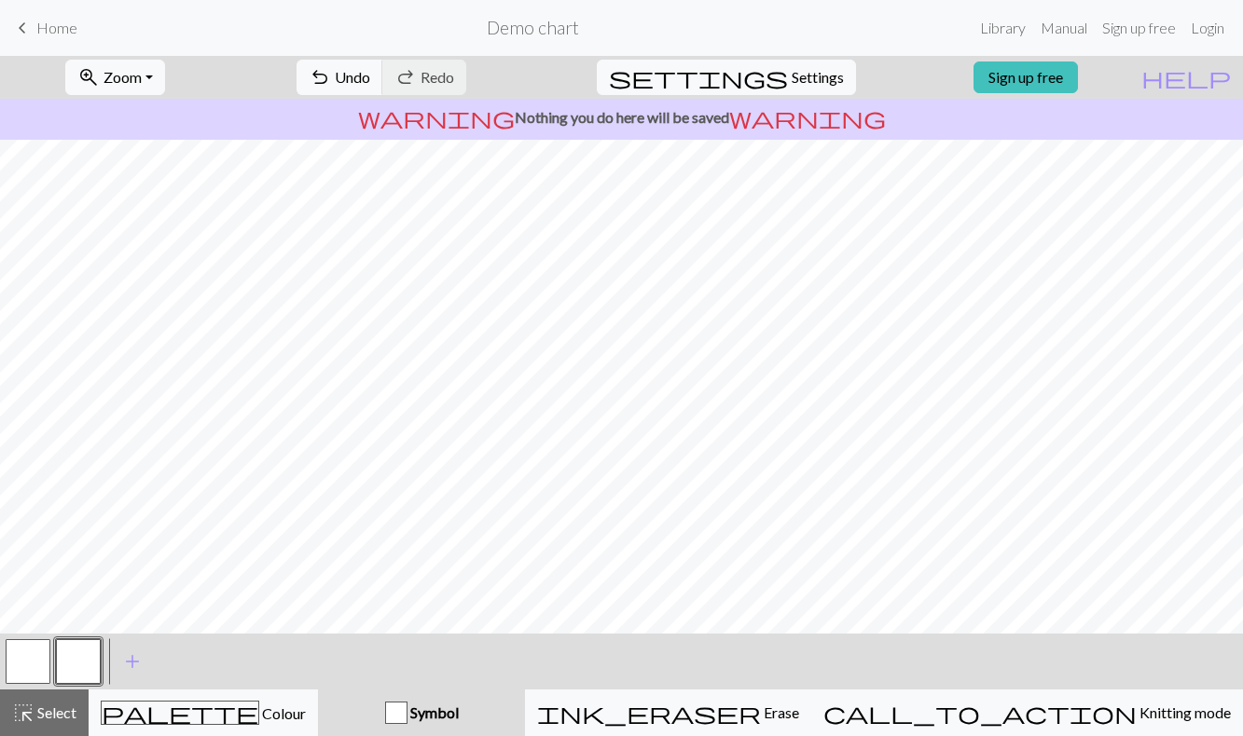
click at [57, 656] on button "button" at bounding box center [78, 661] width 45 height 45
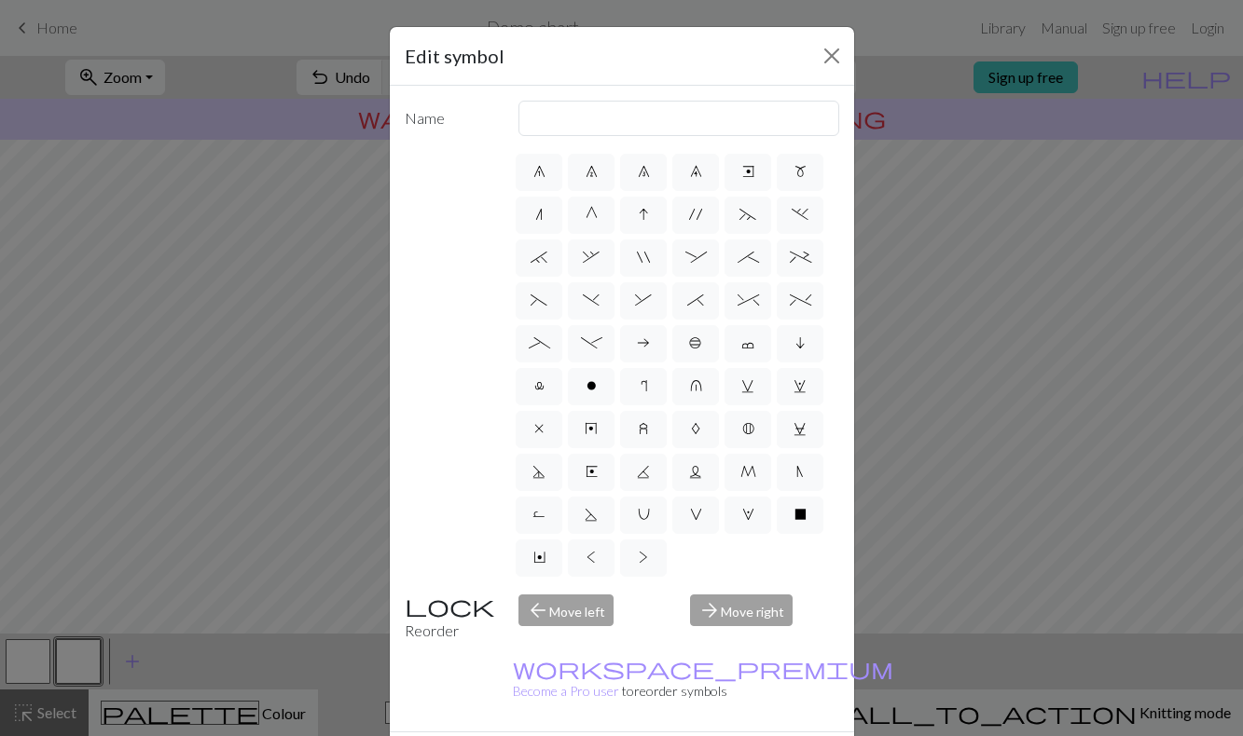
scroll to position [172, 0]
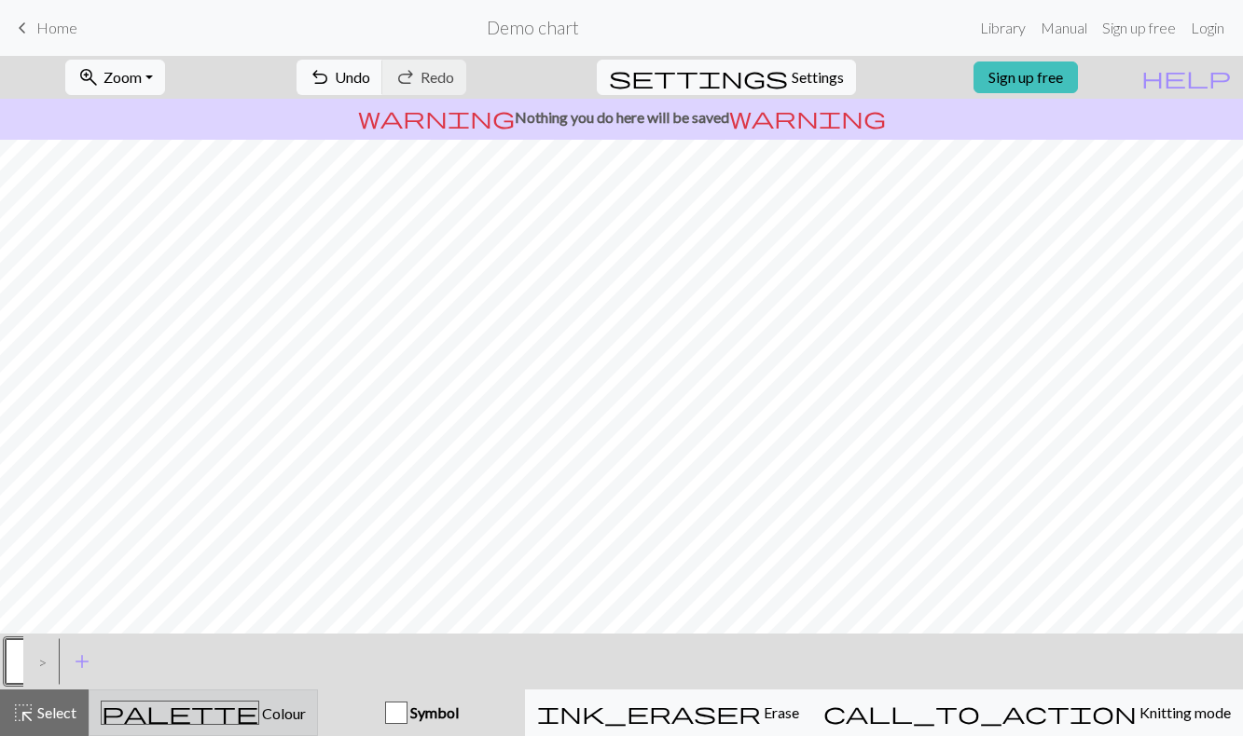
click at [204, 708] on span "palette" at bounding box center [180, 713] width 157 height 26
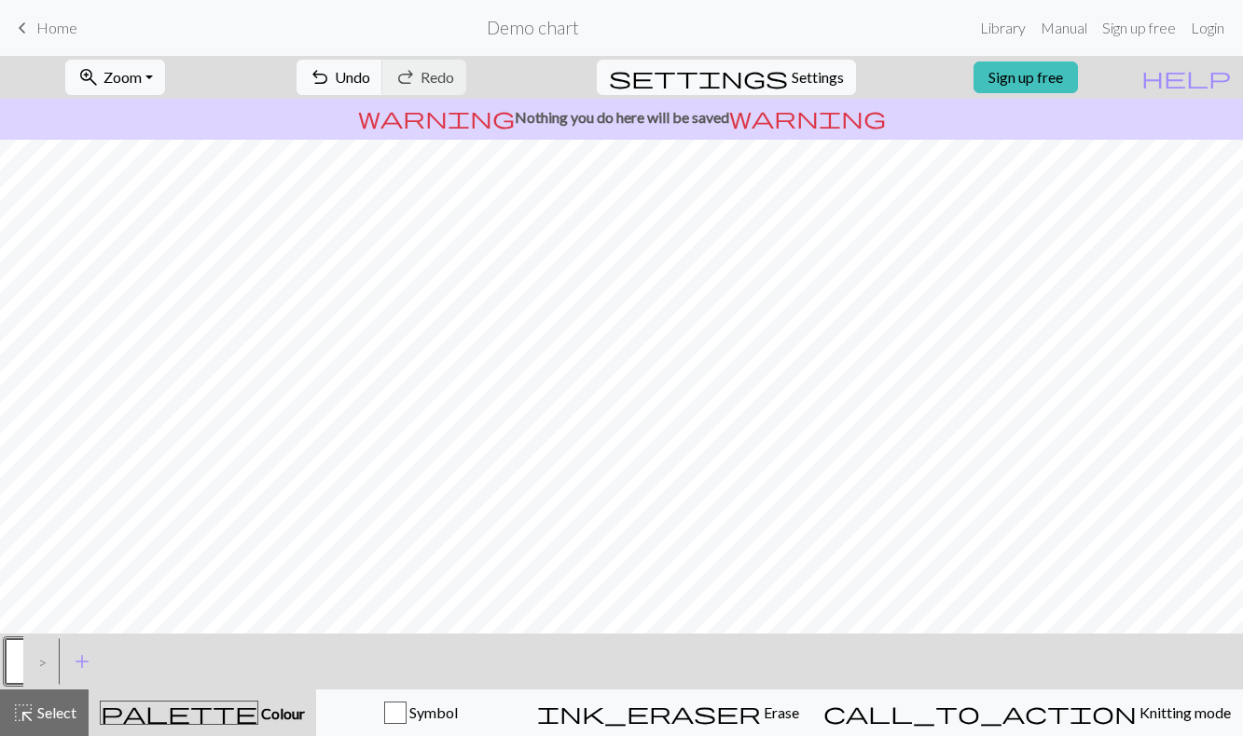
click at [44, 659] on div ">" at bounding box center [38, 662] width 30 height 50
drag, startPoint x: 50, startPoint y: 660, endPoint x: 156, endPoint y: 660, distance: 105.3
click at [156, 660] on div "< > add Add a colour" at bounding box center [621, 662] width 1243 height 56
click at [81, 666] on span "add" at bounding box center [82, 662] width 22 height 26
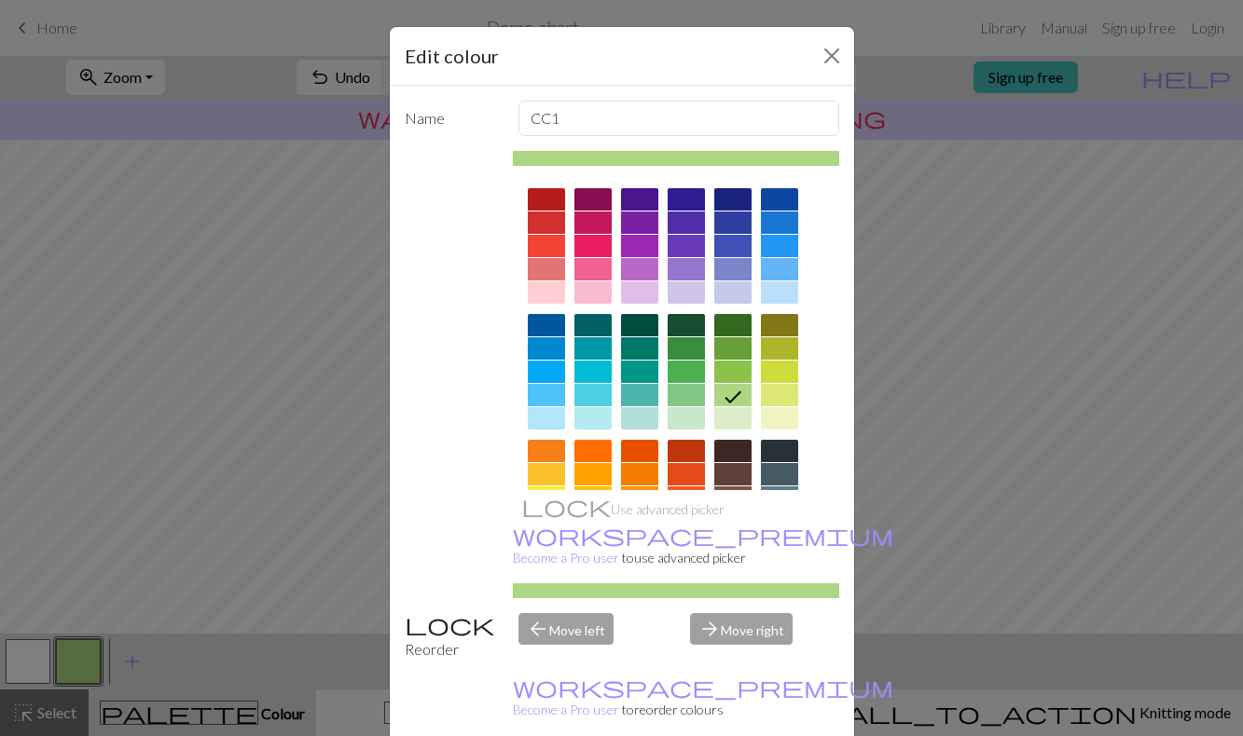
click at [597, 264] on div at bounding box center [592, 269] width 37 height 22
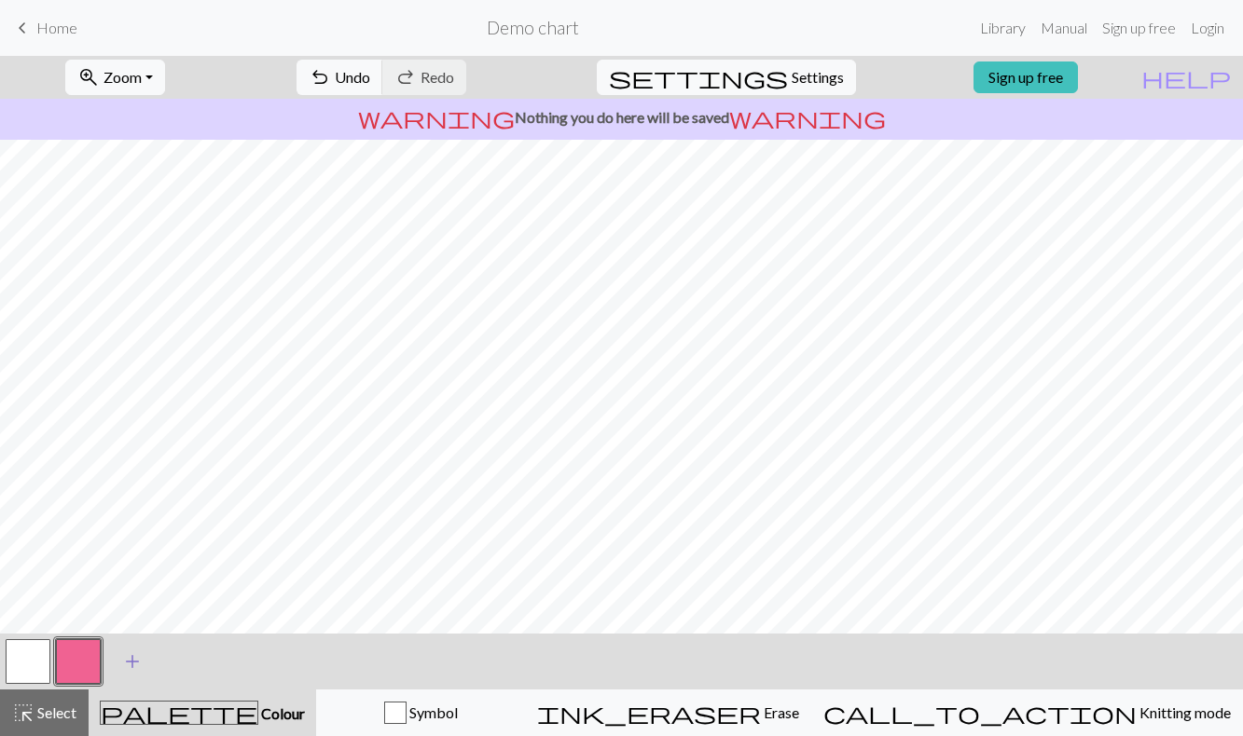
click at [130, 669] on span "add" at bounding box center [132, 662] width 22 height 26
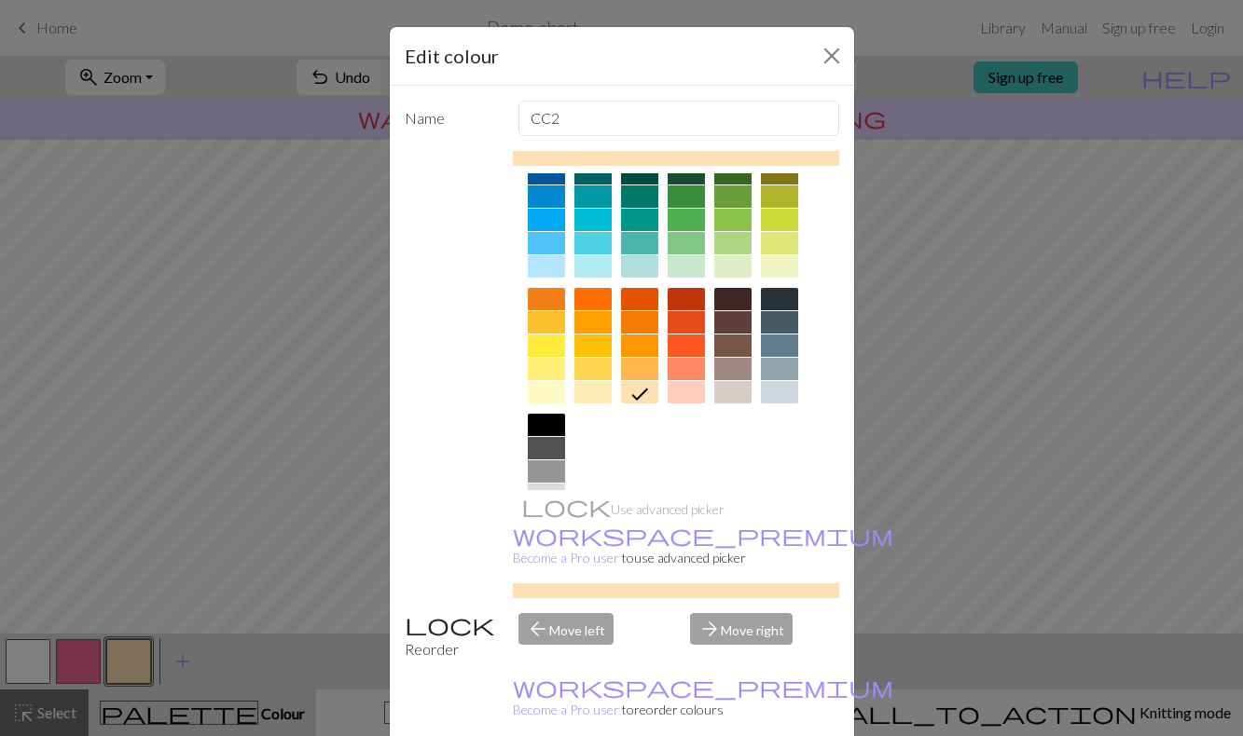
scroll to position [156, 0]
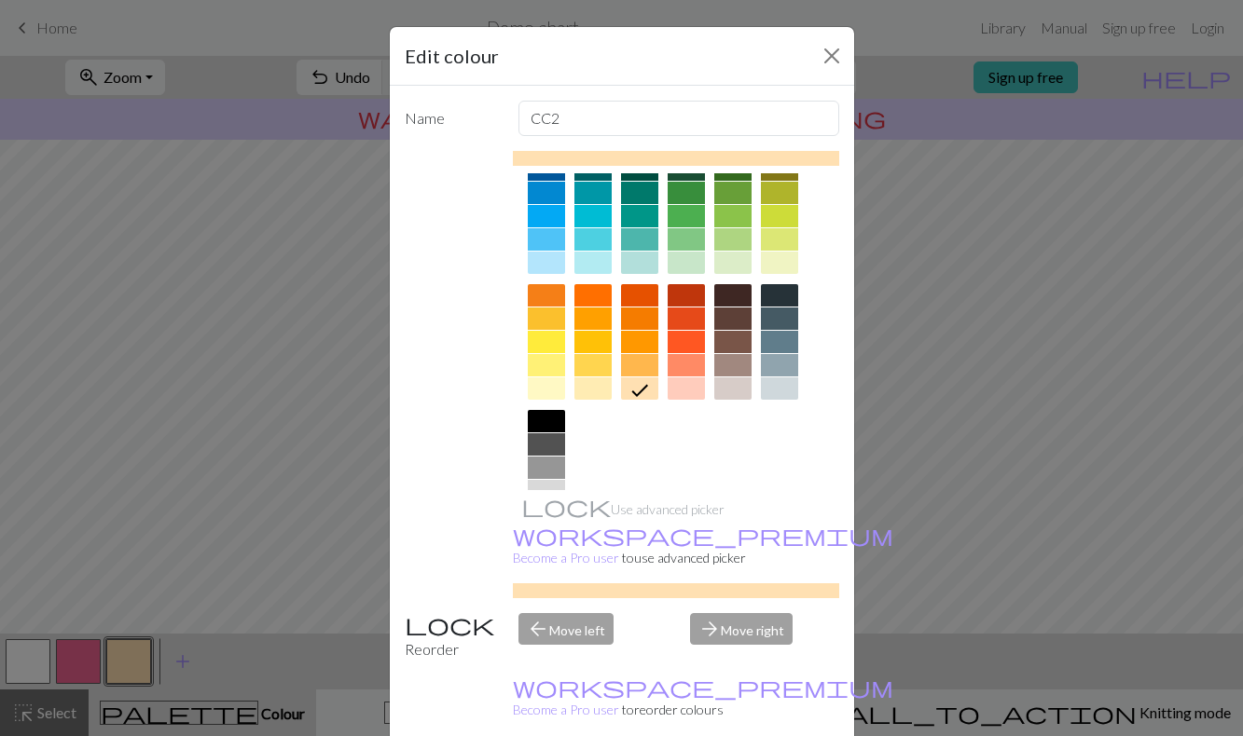
click at [552, 364] on div at bounding box center [546, 365] width 37 height 22
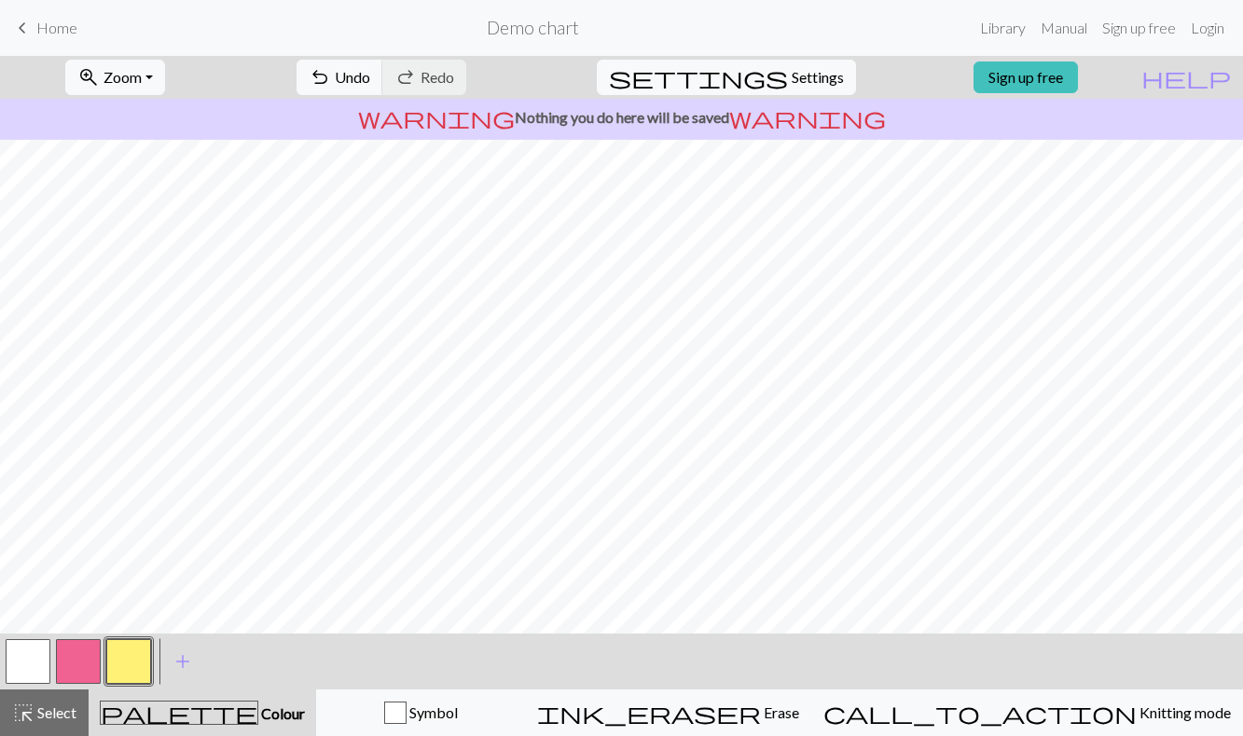
click at [379, 643] on div "< > add Add a colour" at bounding box center [621, 662] width 1243 height 56
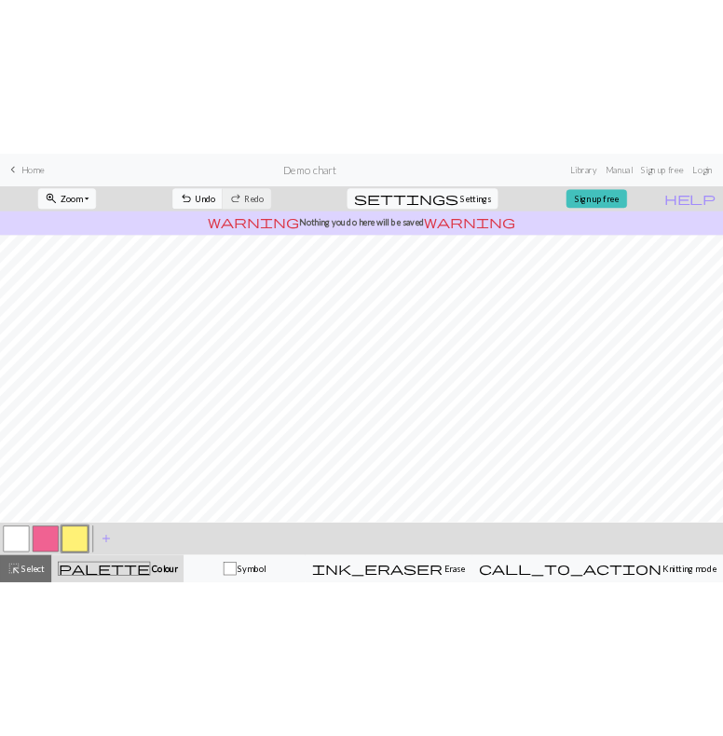
scroll to position [186, 0]
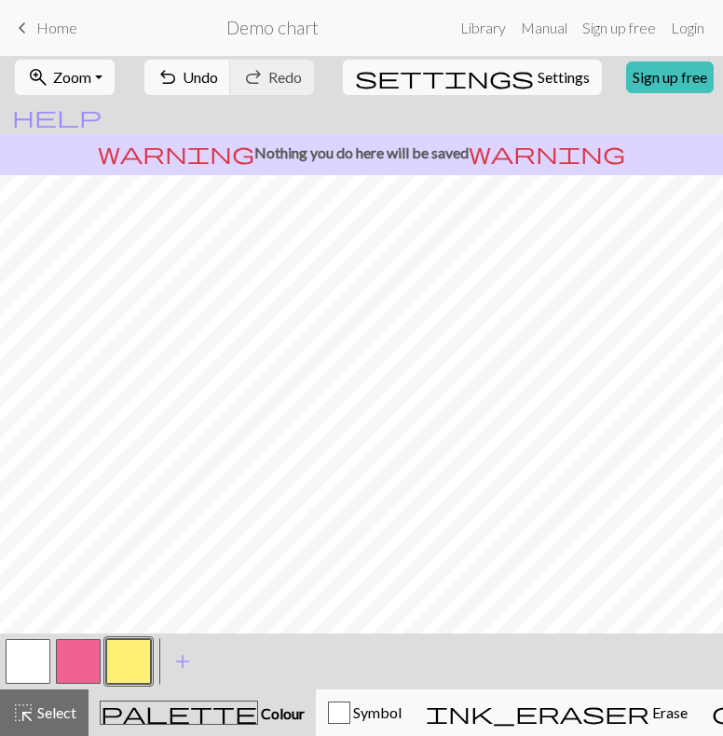
click at [87, 647] on button "button" at bounding box center [78, 661] width 45 height 45
click at [39, 664] on button "button" at bounding box center [28, 661] width 45 height 45
click at [81, 662] on button "button" at bounding box center [78, 661] width 45 height 45
click at [29, 667] on button "button" at bounding box center [28, 661] width 45 height 45
